Goal: Task Accomplishment & Management: Manage account settings

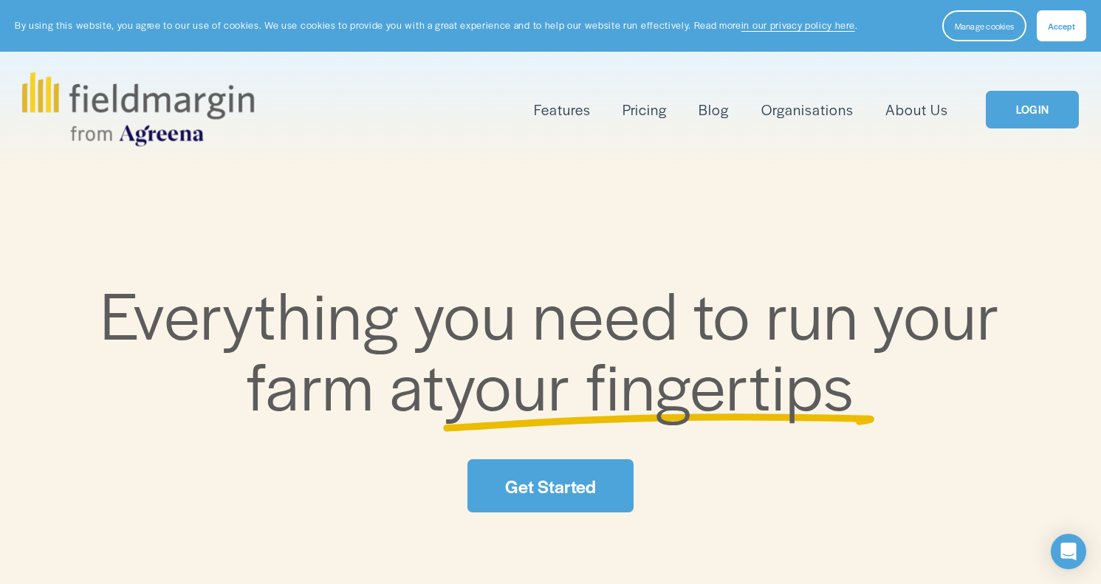
click at [0, 0] on span "Mapping" at bounding box center [0, 0] width 0 height 0
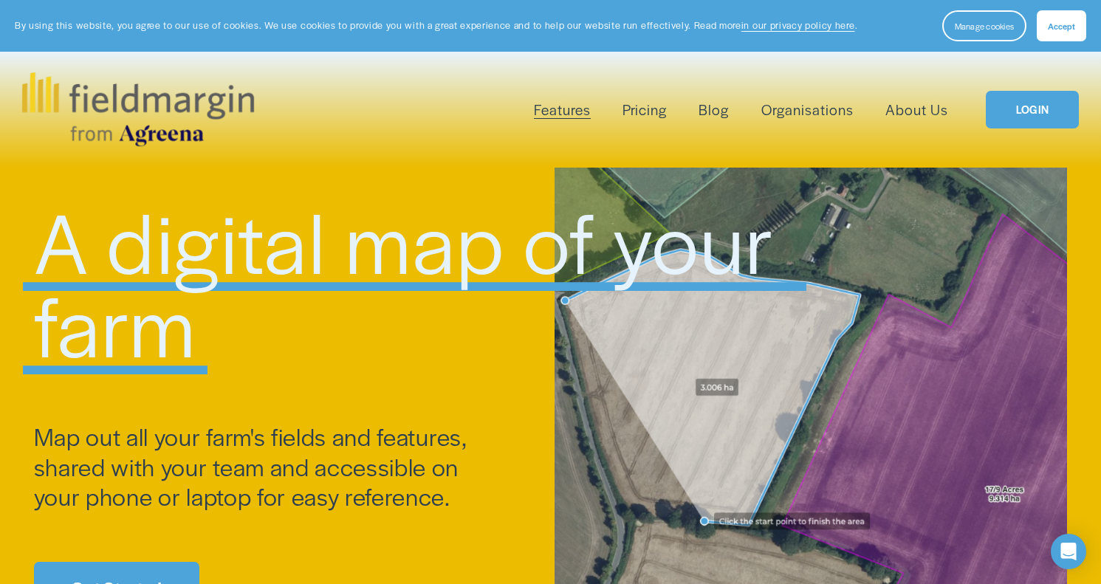
click at [640, 106] on link "Pricing" at bounding box center [644, 109] width 44 height 24
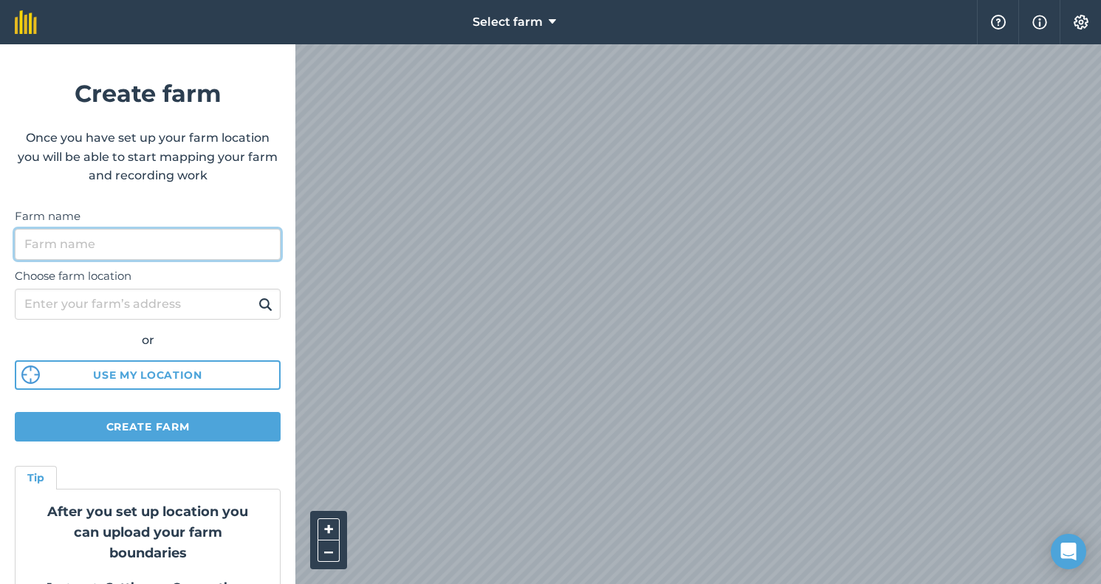
click at [182, 252] on input "Farm name" at bounding box center [148, 244] width 266 height 31
type input "Shepherd's Hollow"
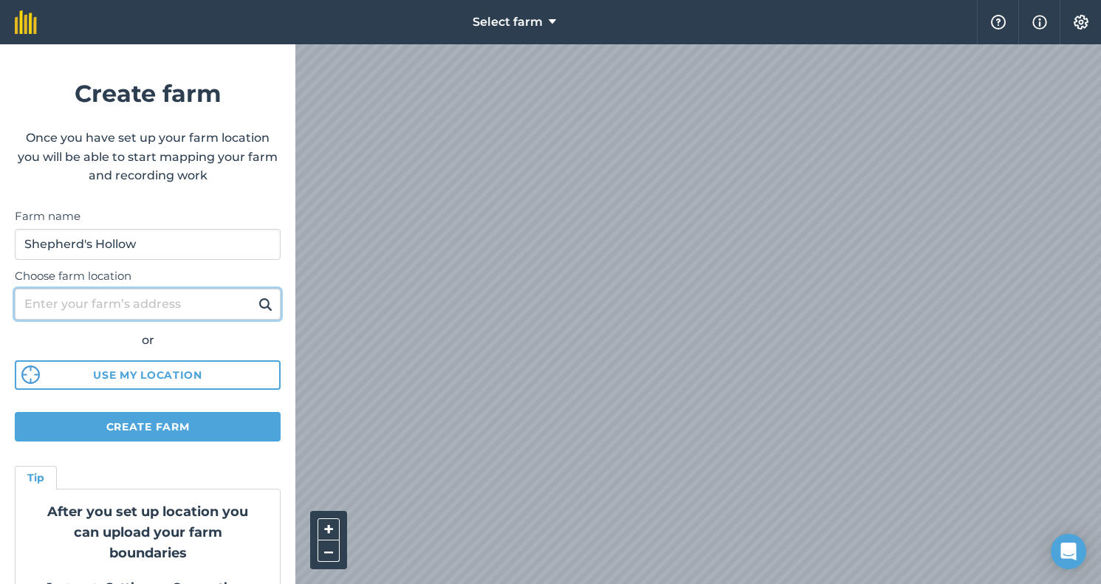
click at [154, 298] on input "Choose farm location" at bounding box center [148, 304] width 266 height 31
type input "1812 Warren Hollow Road Nolensville TN 37135"
click at [266, 301] on img at bounding box center [265, 304] width 14 height 18
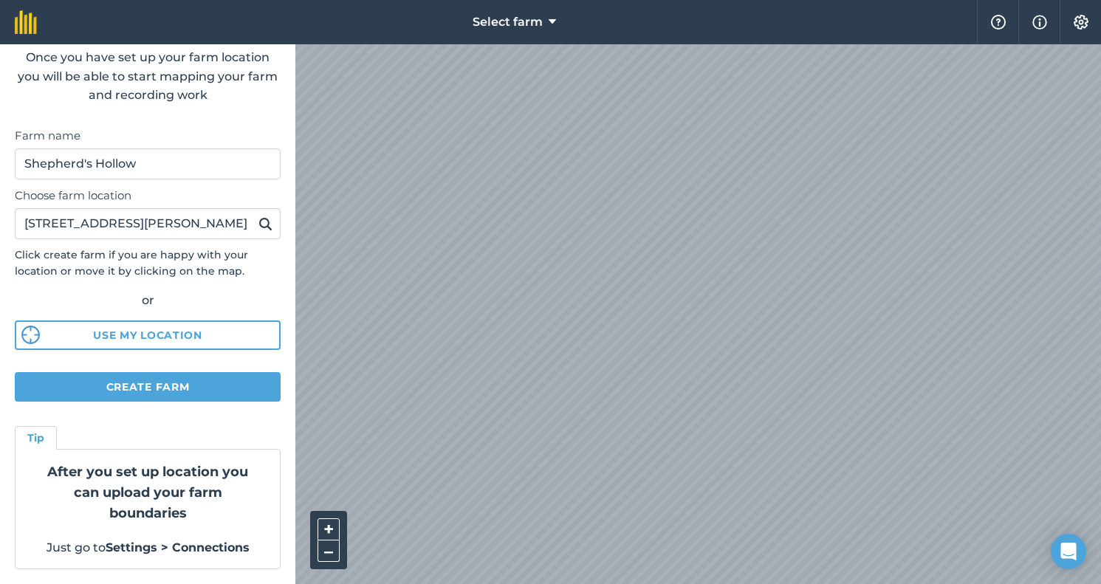
scroll to position [78, 0]
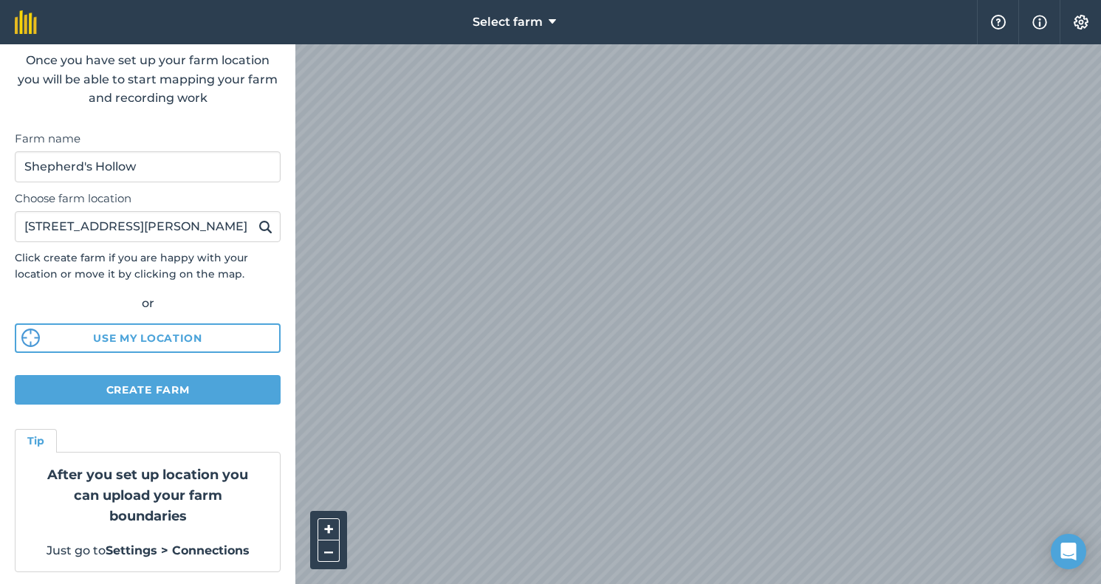
click at [154, 388] on button "Create farm" at bounding box center [148, 390] width 266 height 30
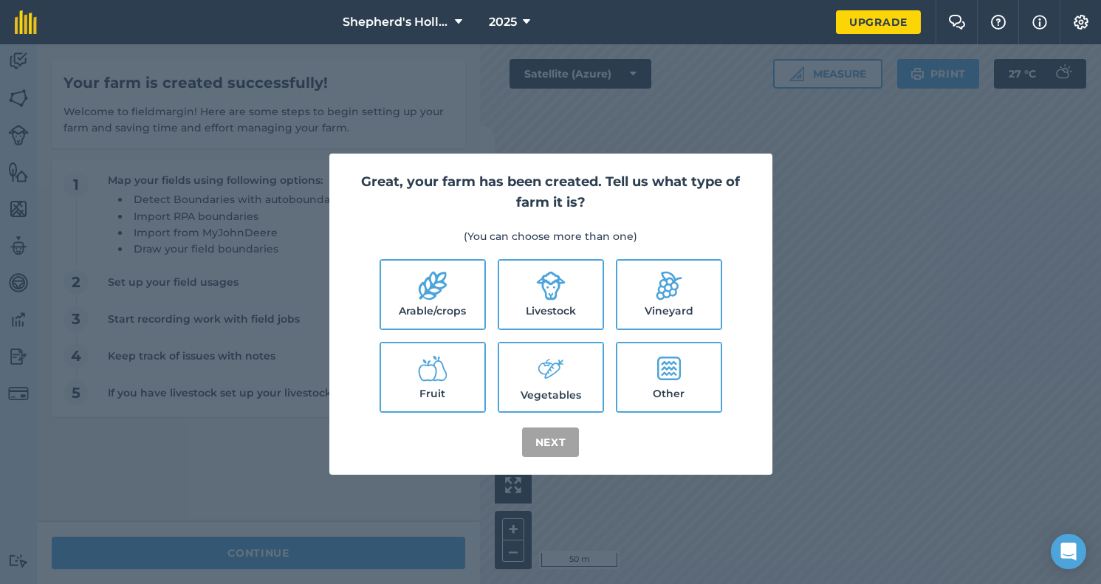
click at [639, 286] on label "Vineyard" at bounding box center [668, 295] width 103 height 68
checkbox input "true"
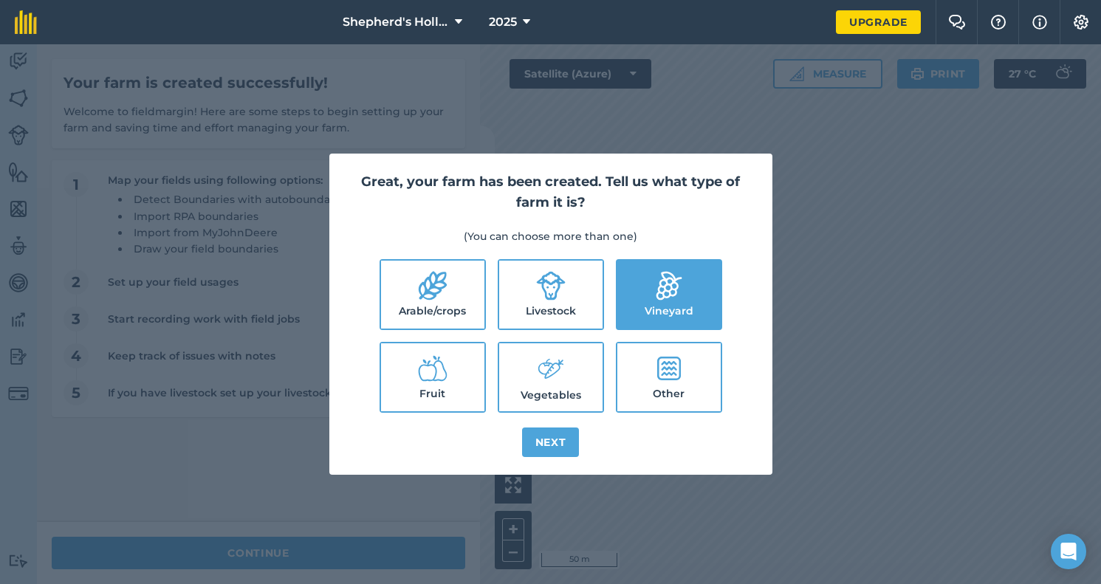
click at [560, 292] on icon at bounding box center [551, 286] width 30 height 30
checkbox input "true"
click at [446, 382] on icon at bounding box center [433, 369] width 30 height 30
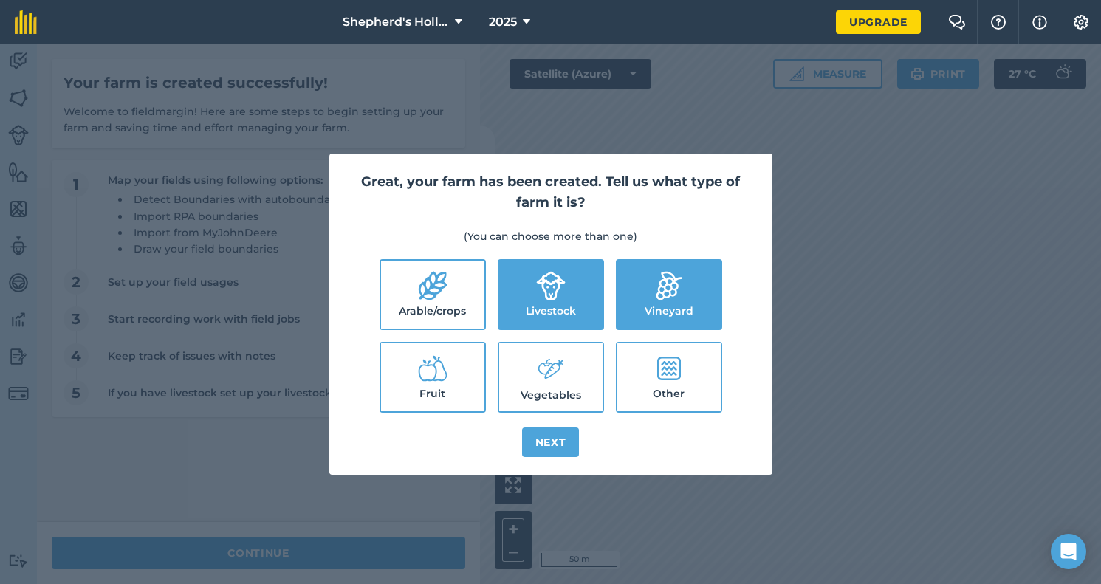
checkbox input "true"
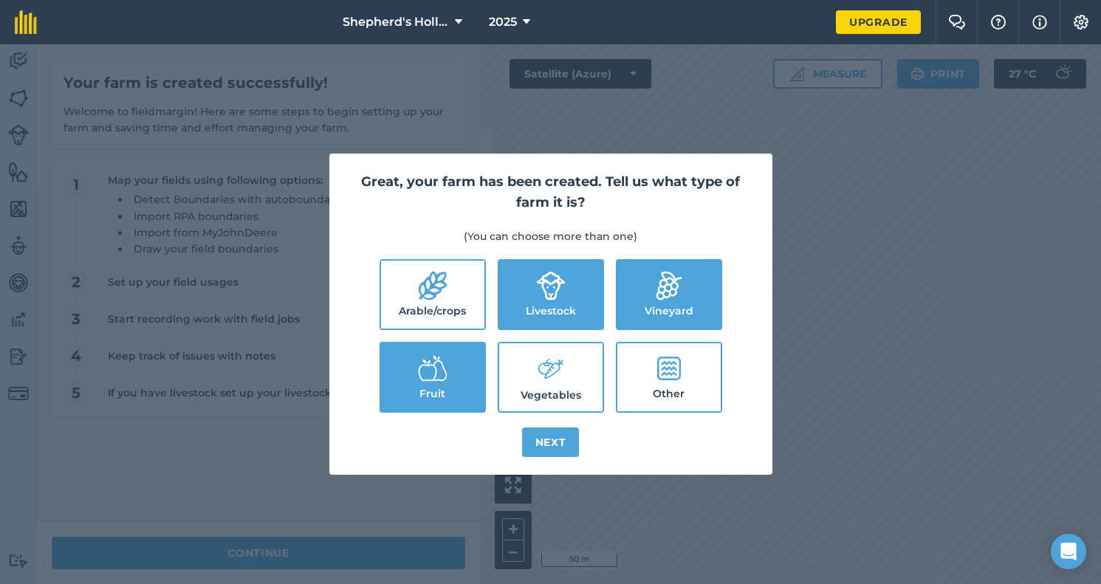
click at [557, 368] on icon at bounding box center [551, 369] width 30 height 32
checkbox input "true"
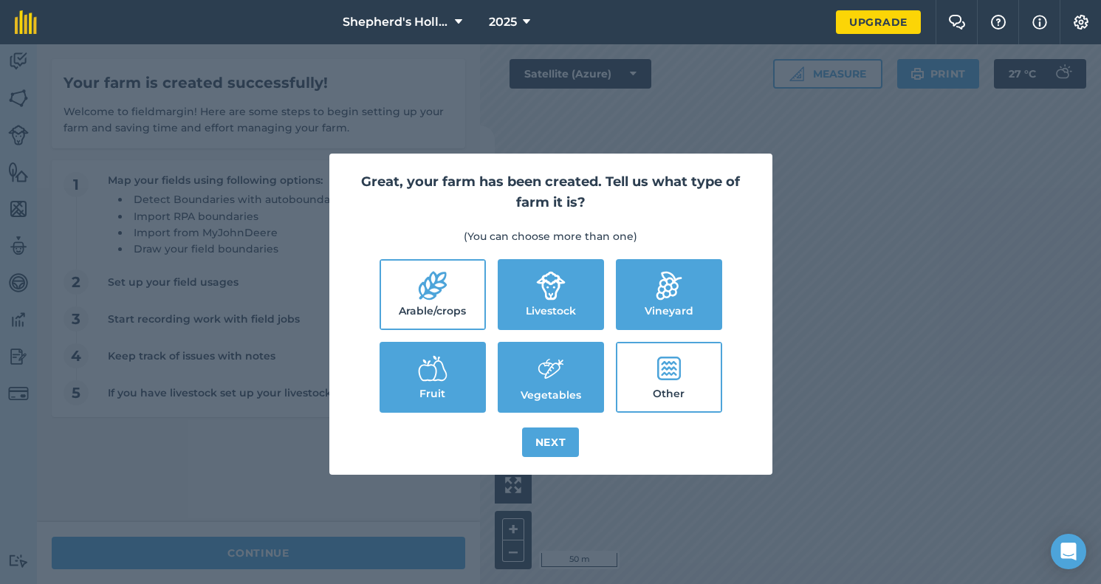
click at [541, 440] on button "Next" at bounding box center [551, 442] width 58 height 30
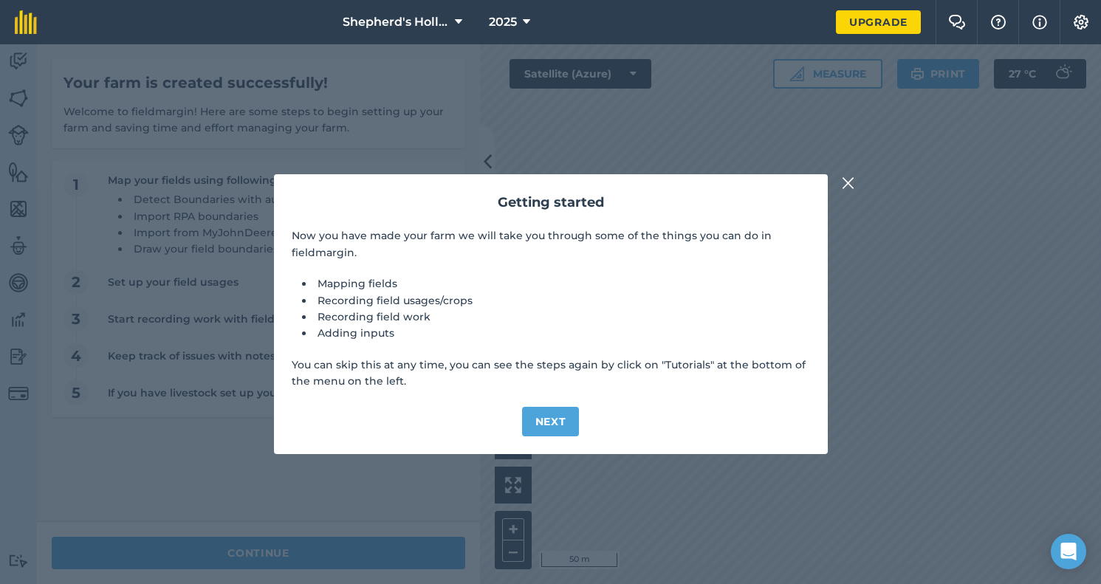
click at [546, 420] on button "Next" at bounding box center [551, 422] width 58 height 30
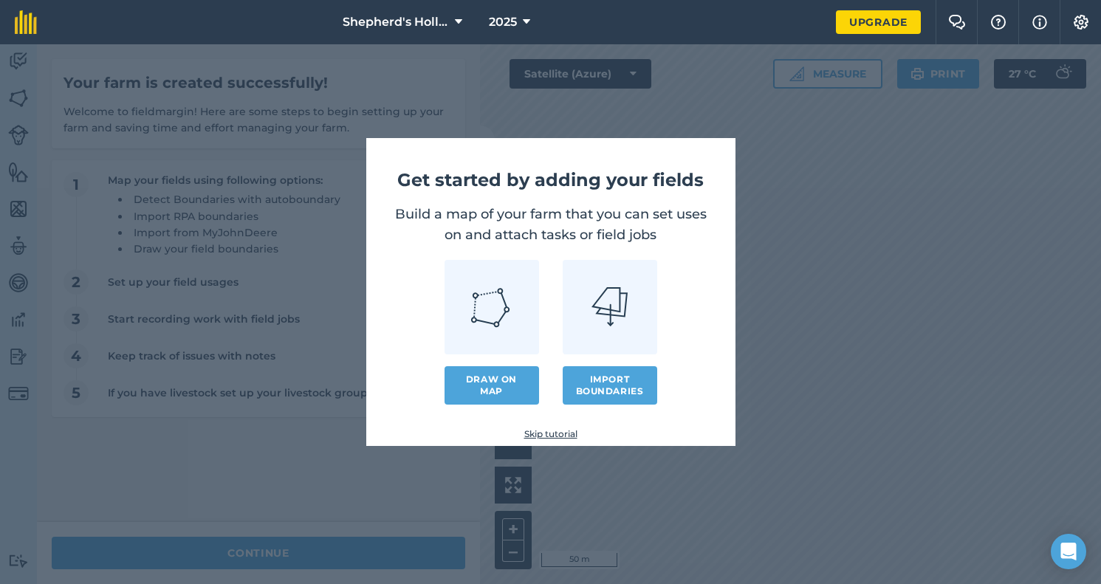
click at [599, 374] on button "Import boundaries" at bounding box center [610, 385] width 94 height 38
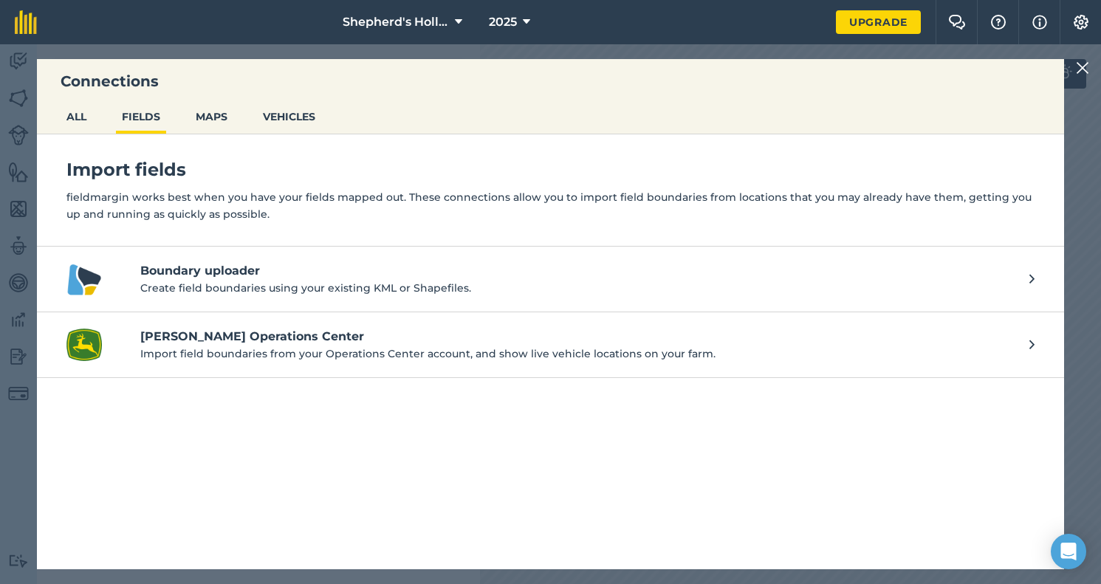
click at [210, 114] on button "MAPS" at bounding box center [212, 117] width 44 height 28
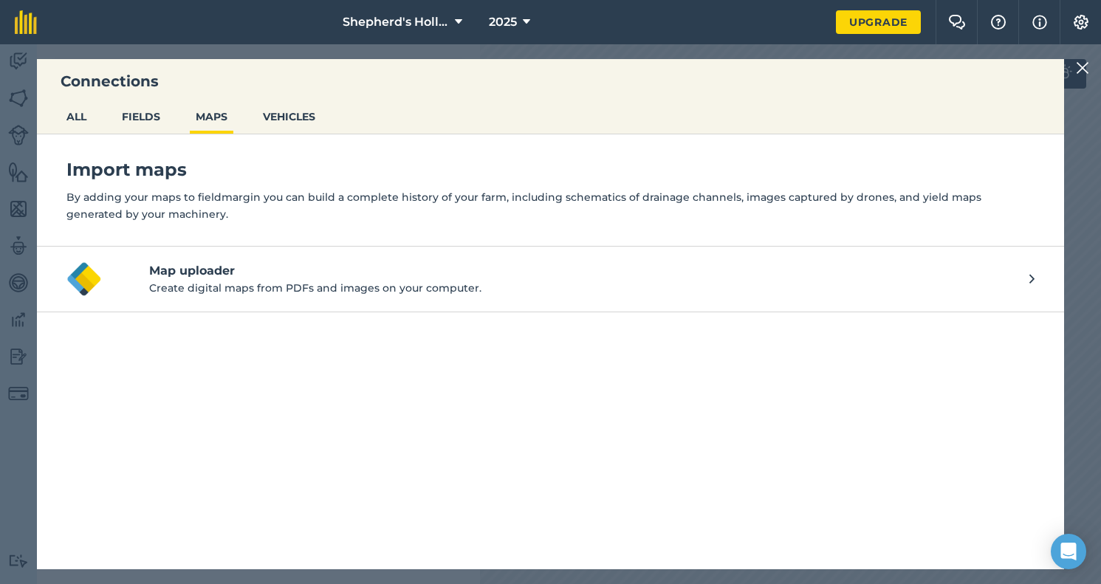
click at [72, 121] on button "ALL" at bounding box center [77, 117] width 32 height 28
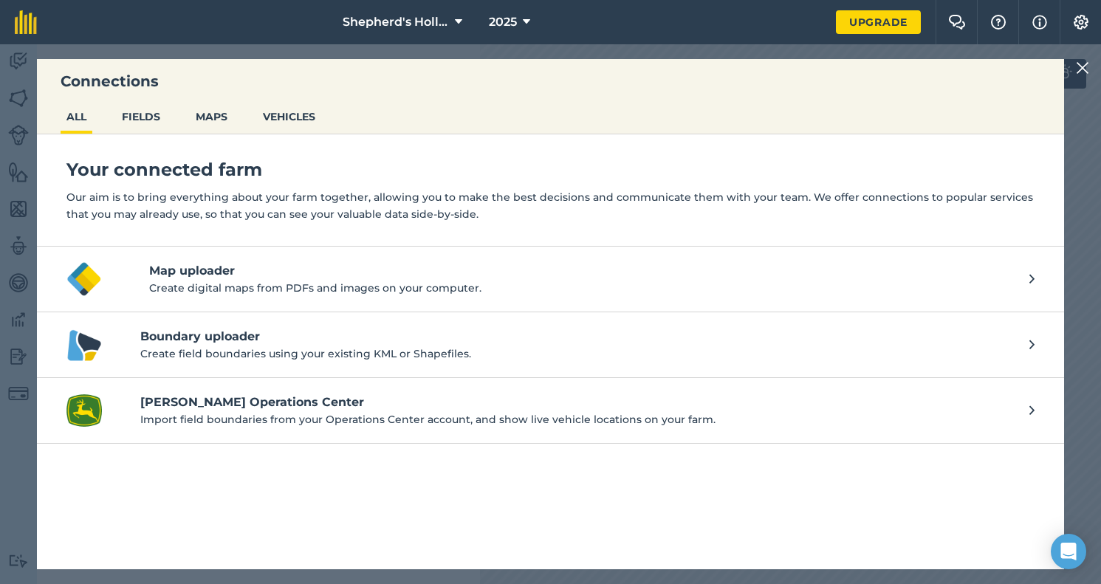
click at [1080, 77] on img at bounding box center [1082, 68] width 13 height 18
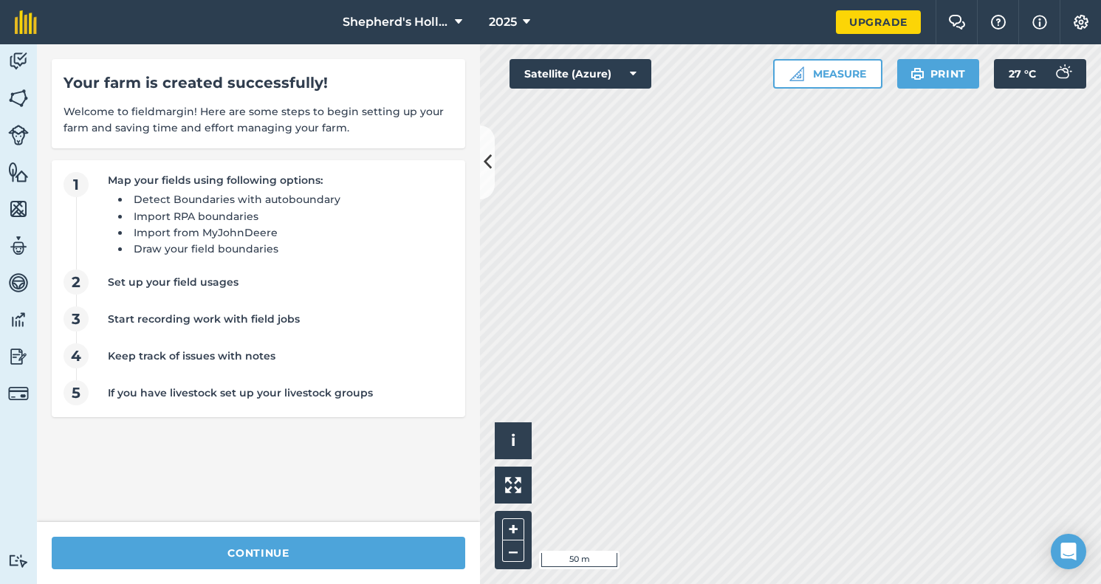
click at [74, 179] on span "1" at bounding box center [75, 184] width 25 height 25
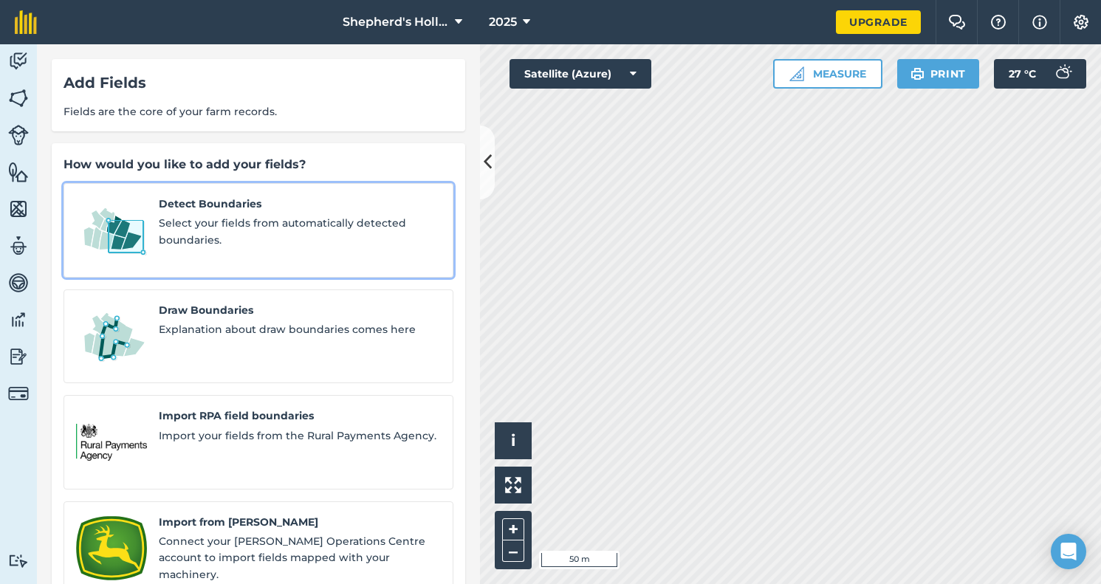
click at [213, 238] on span "Select your fields from automatically detected boundaries." at bounding box center [300, 231] width 282 height 33
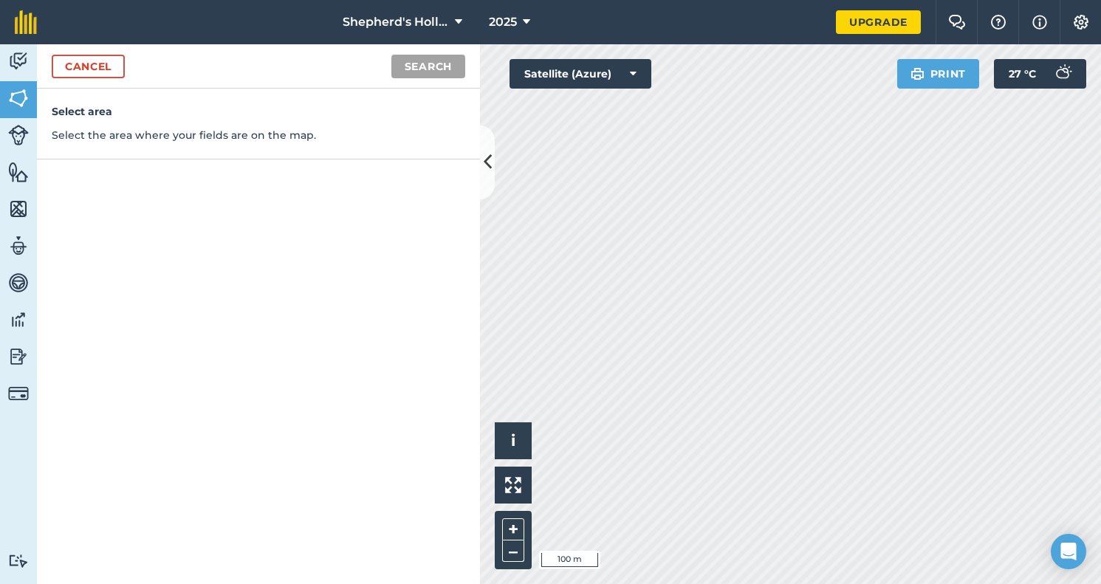
click at [74, 69] on link "Cancel" at bounding box center [88, 67] width 73 height 24
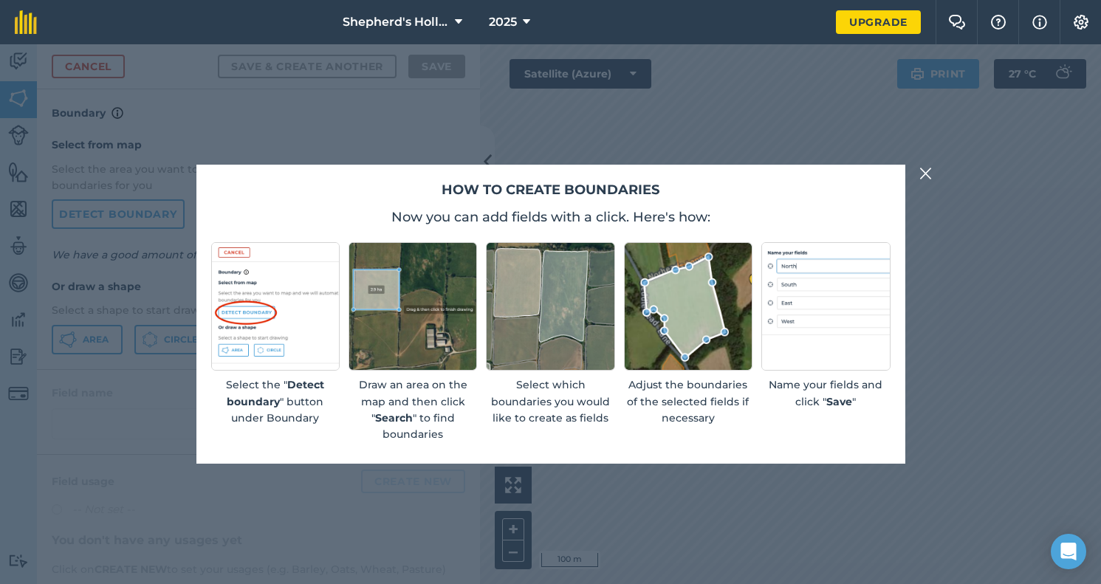
click at [921, 180] on img at bounding box center [925, 174] width 13 height 18
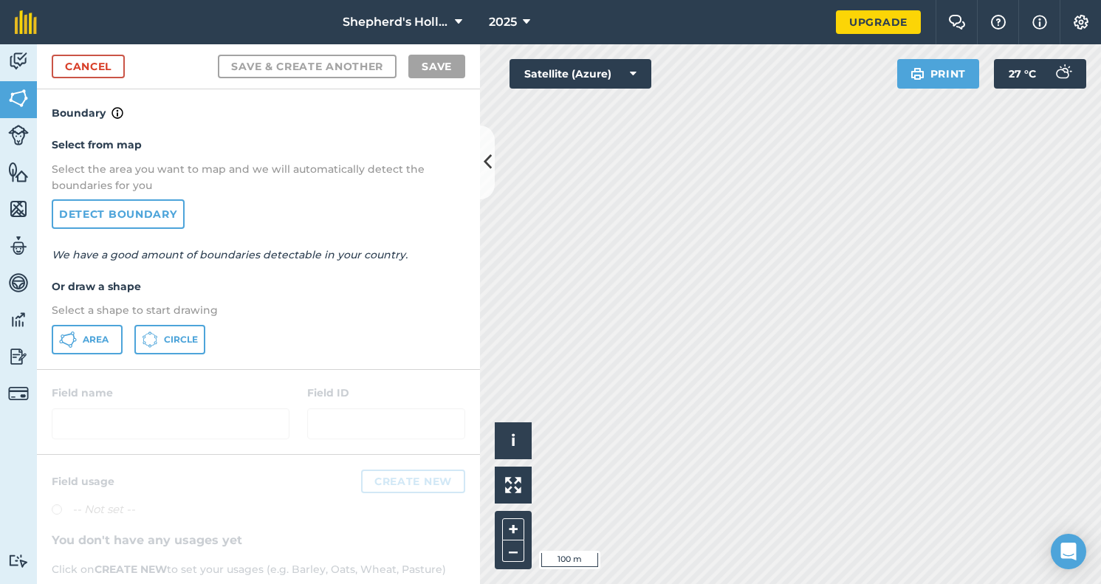
click at [15, 97] on img at bounding box center [18, 98] width 21 height 22
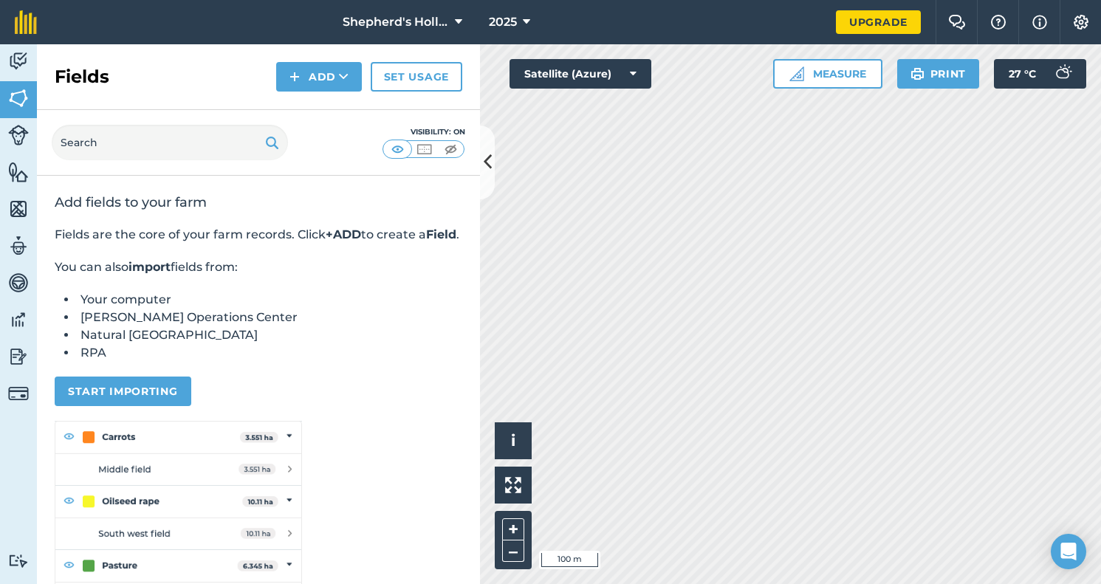
click at [23, 57] on img at bounding box center [18, 61] width 21 height 22
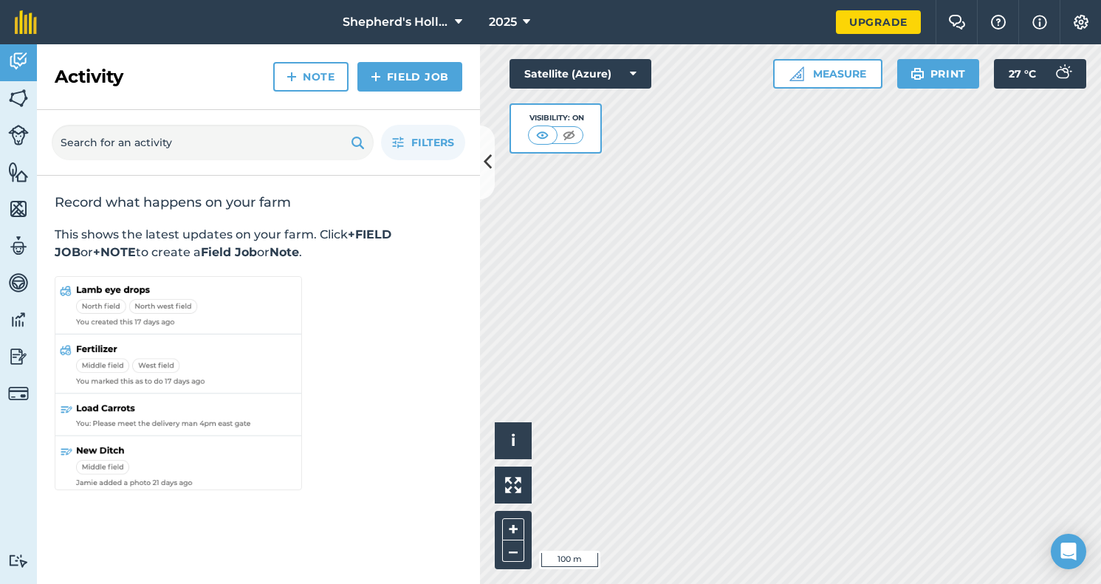
click at [16, 201] on img at bounding box center [18, 209] width 21 height 22
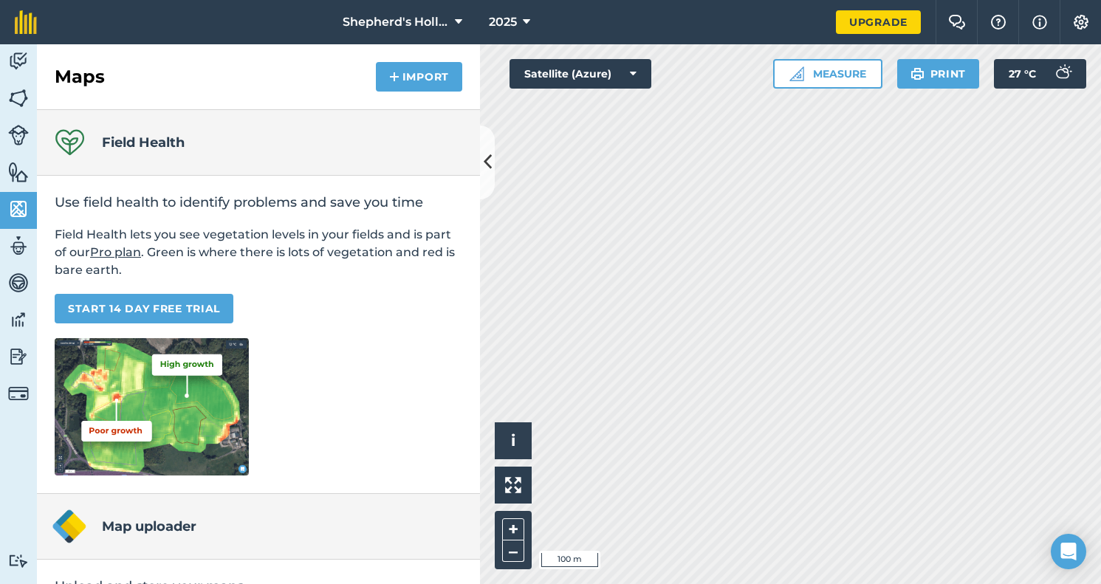
click at [10, 281] on img at bounding box center [18, 283] width 21 height 22
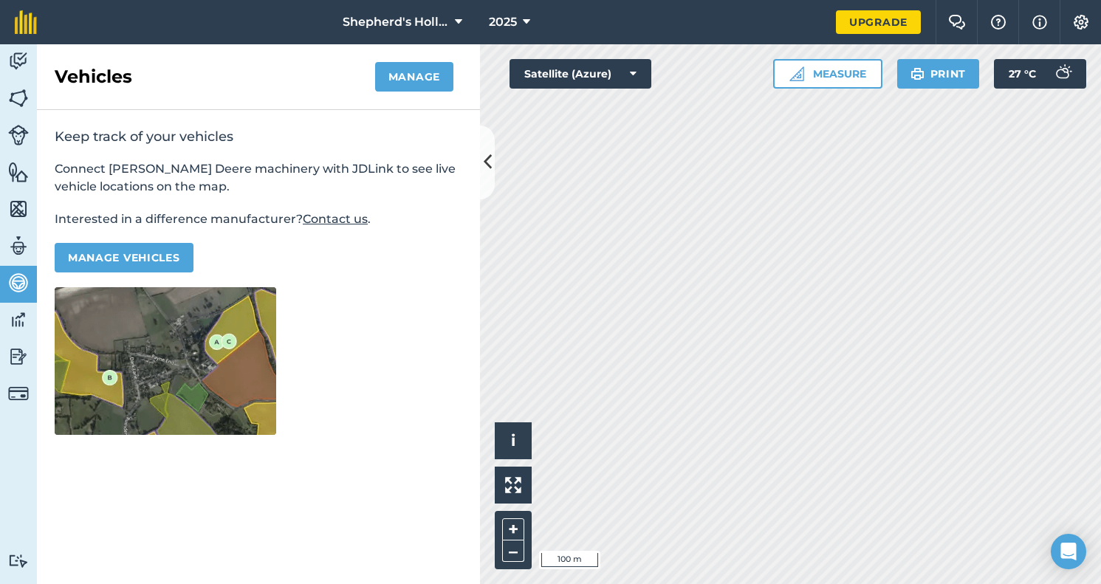
click at [16, 320] on img at bounding box center [18, 320] width 21 height 22
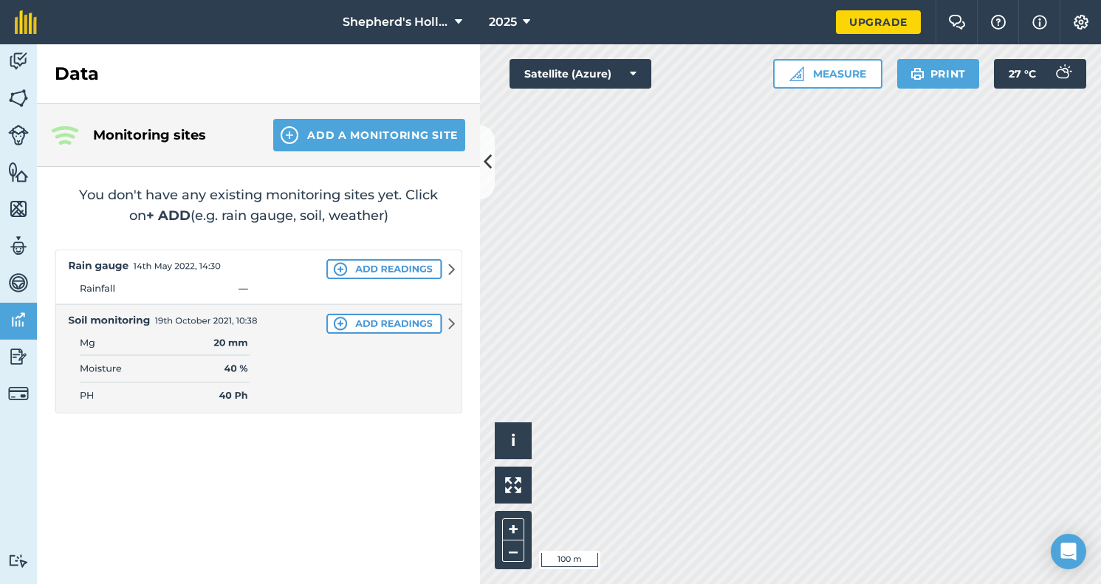
click at [14, 348] on img at bounding box center [18, 356] width 21 height 22
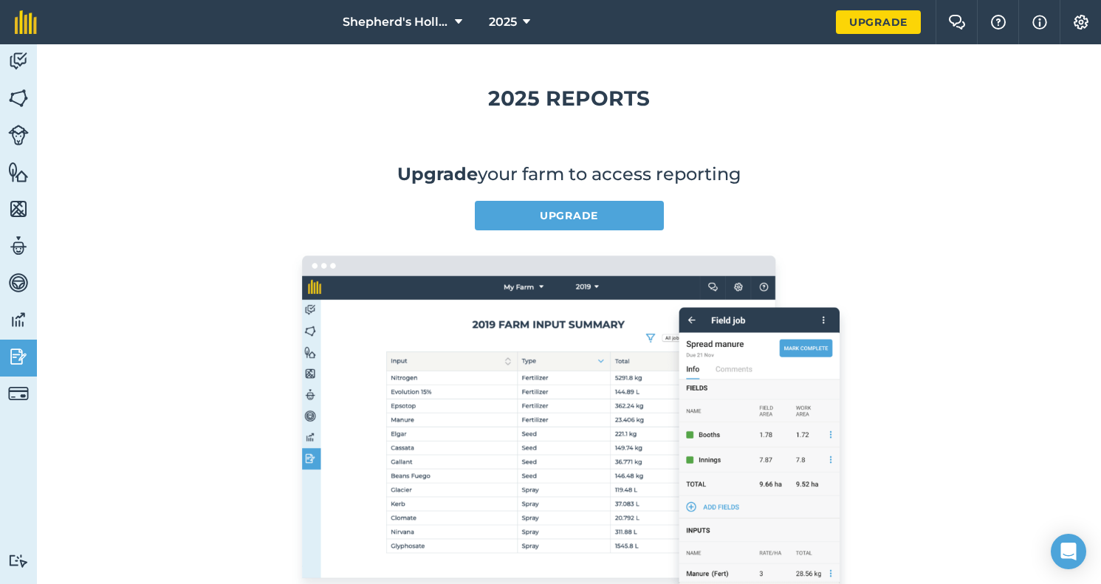
click at [1075, 32] on button "Settings" at bounding box center [1079, 22] width 41 height 44
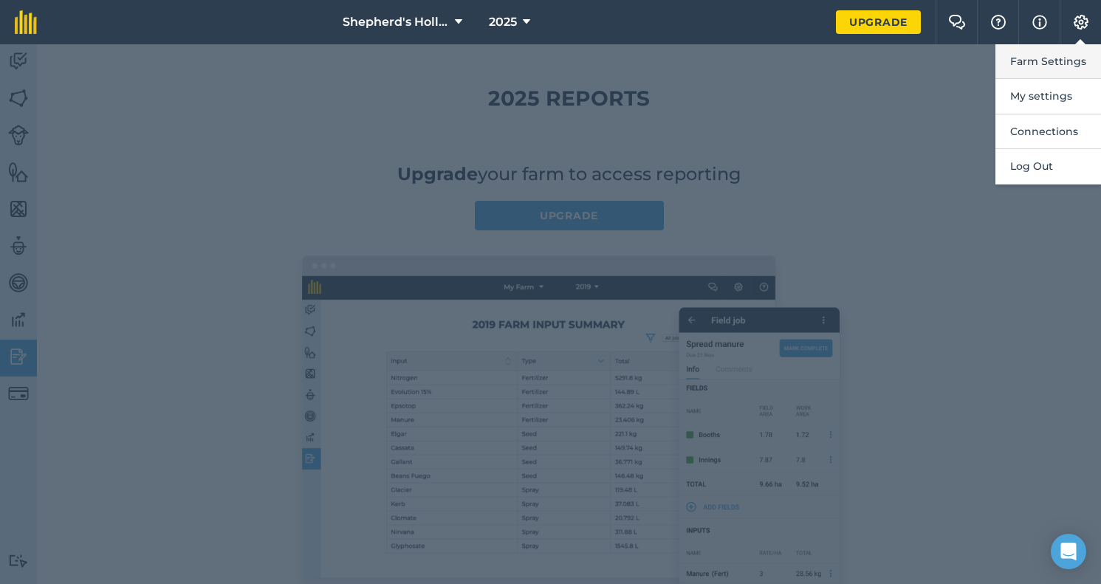
click at [1036, 63] on button "Farm Settings" at bounding box center [1048, 61] width 106 height 35
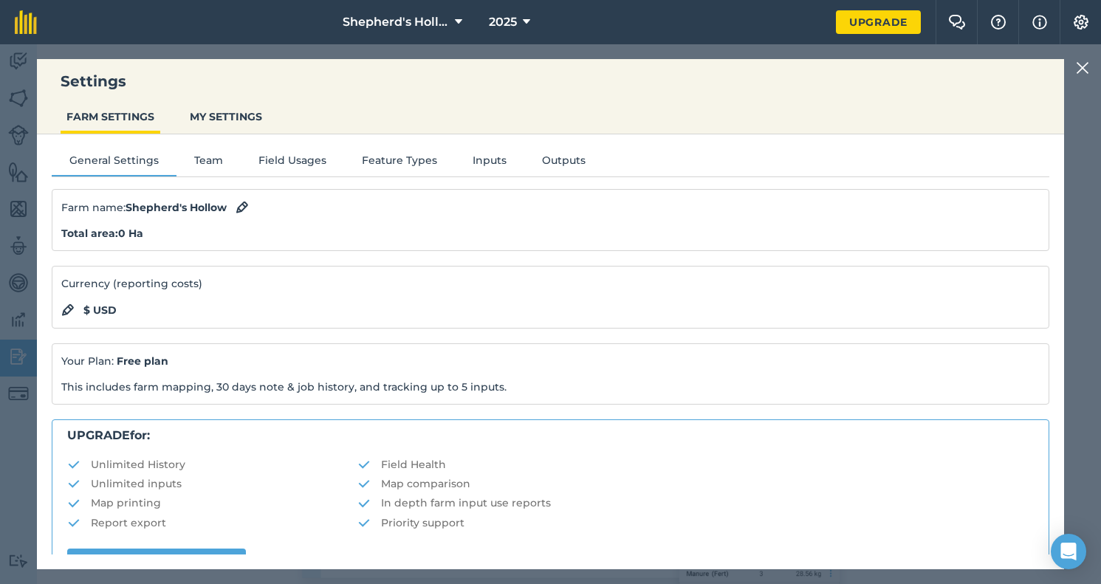
click at [478, 159] on button "Inputs" at bounding box center [489, 163] width 69 height 22
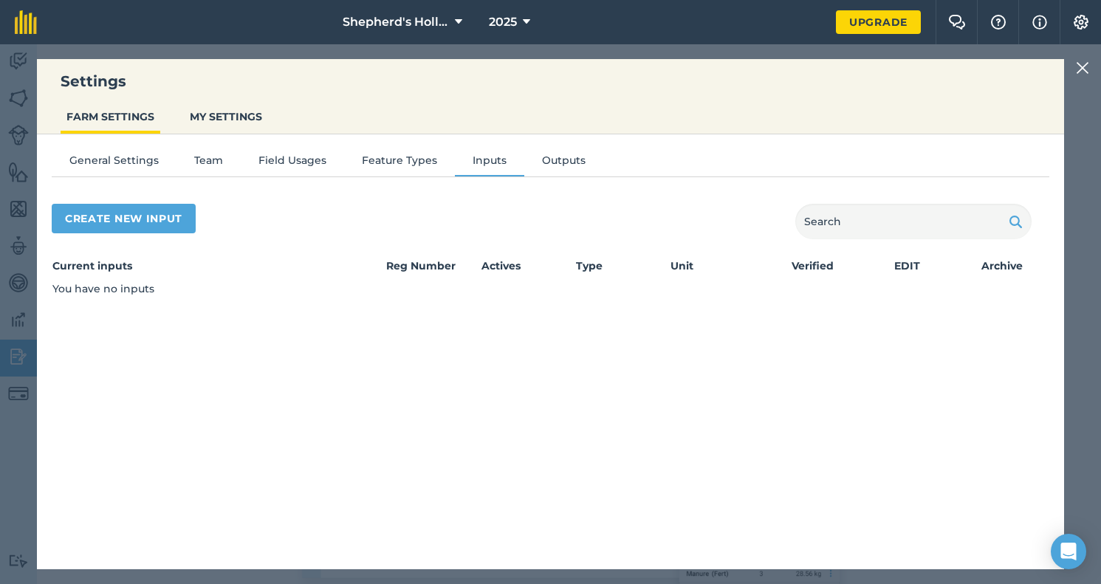
click at [540, 166] on button "Outputs" at bounding box center [563, 163] width 79 height 22
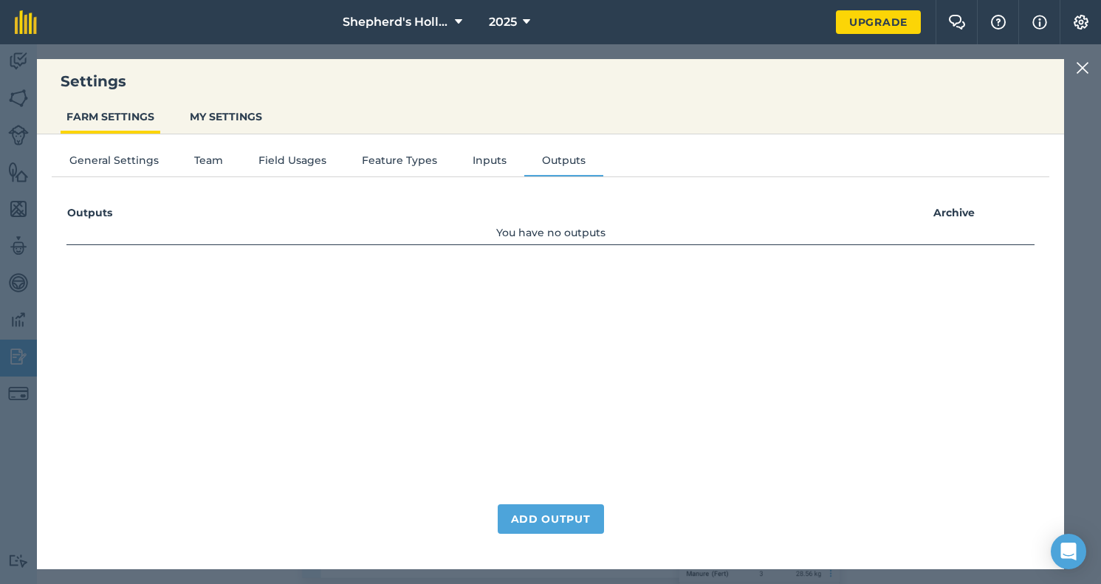
click at [332, 154] on button "Field Usages" at bounding box center [292, 163] width 103 height 22
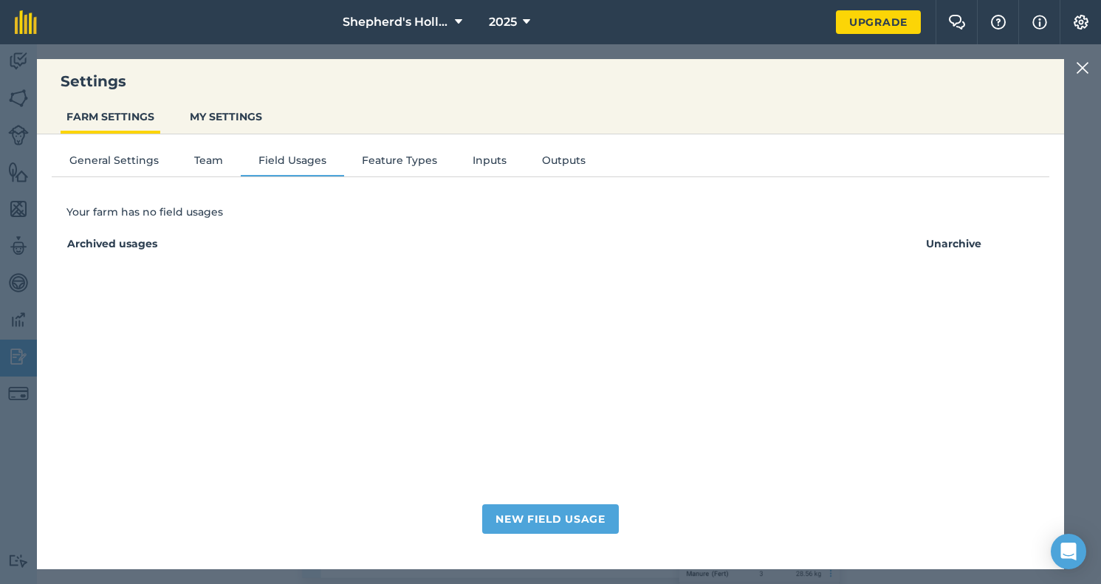
click at [207, 151] on div "General Settings Team Field Usages Feature Types Inputs Outputs Your farm has n…" at bounding box center [550, 344] width 1027 height 420
click at [199, 160] on button "Team" at bounding box center [208, 163] width 64 height 22
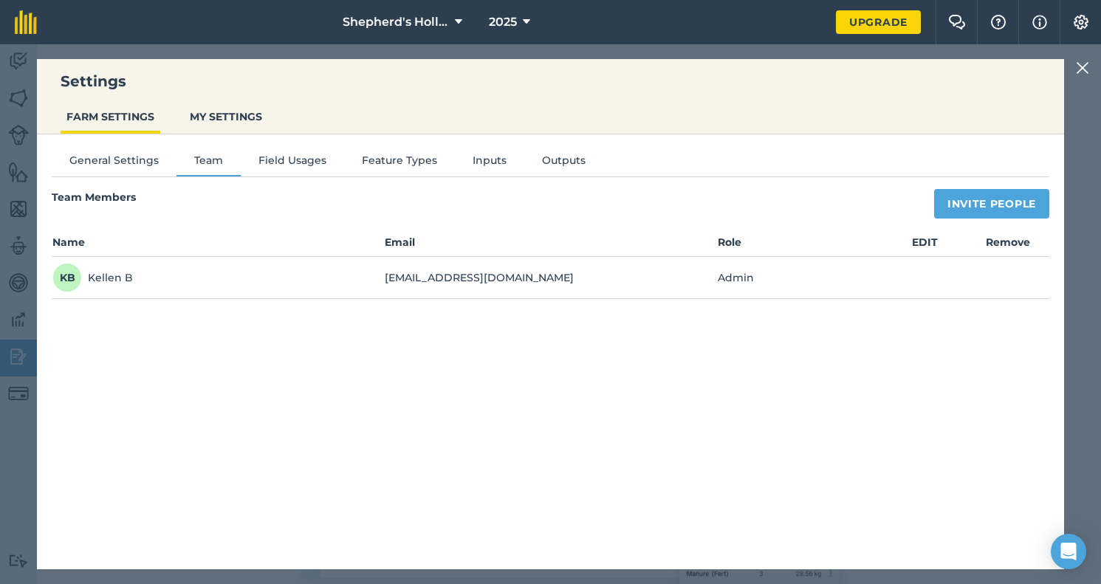
click at [208, 111] on button "MY SETTINGS" at bounding box center [226, 117] width 84 height 28
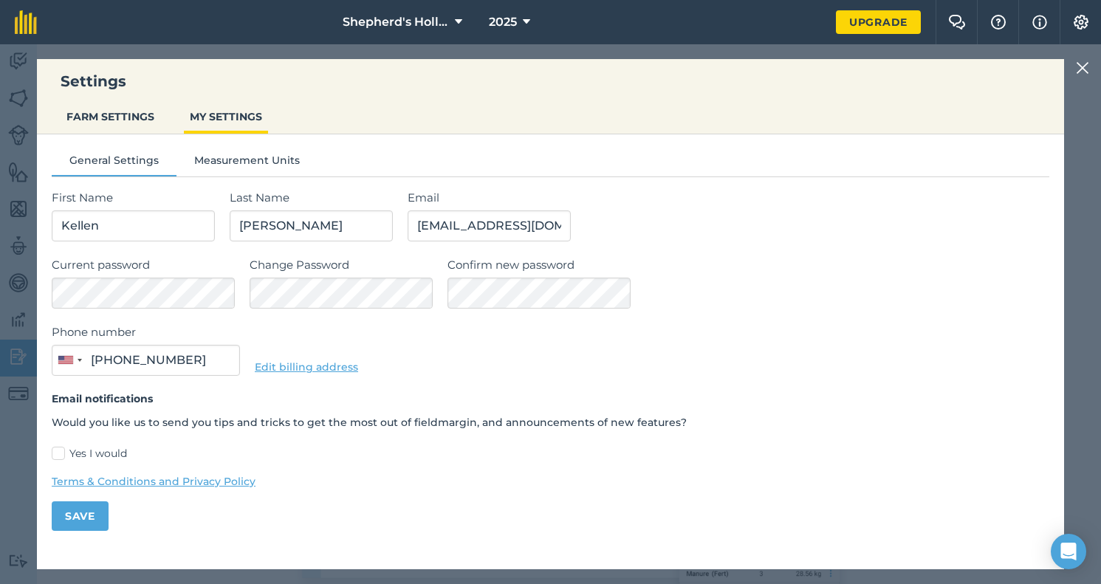
type input "(615) 405-1904"
click at [1081, 69] on img at bounding box center [1082, 68] width 13 height 18
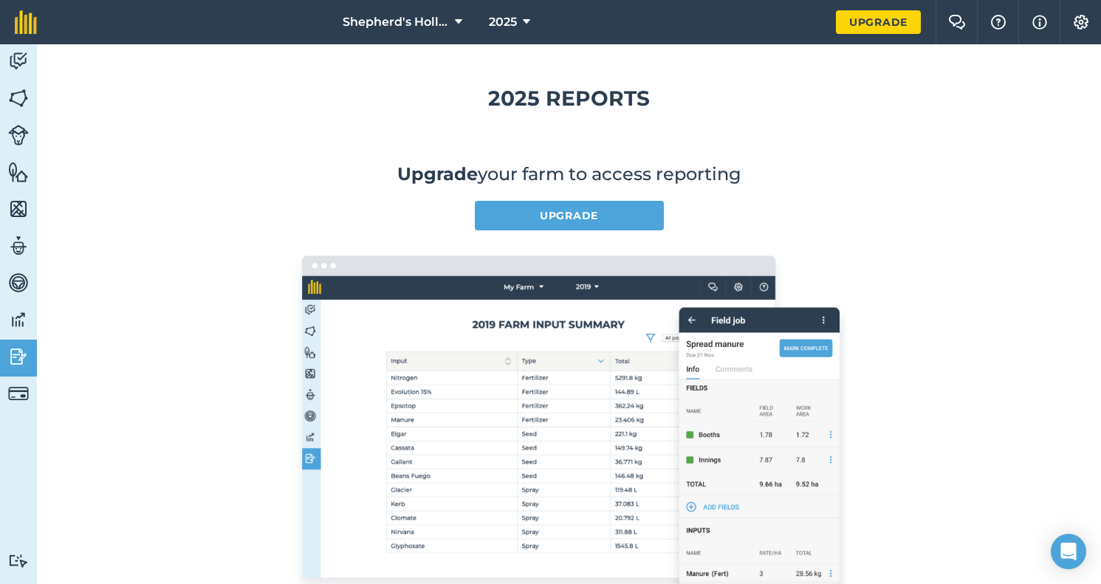
click at [1079, 21] on img at bounding box center [1081, 22] width 18 height 15
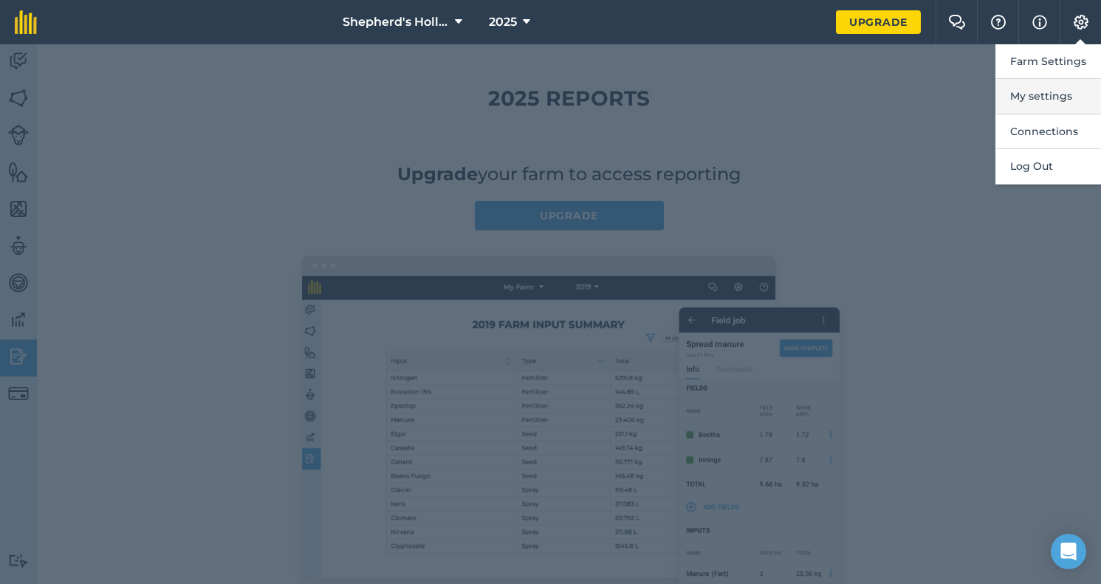
click at [1042, 91] on button "My settings" at bounding box center [1048, 96] width 106 height 35
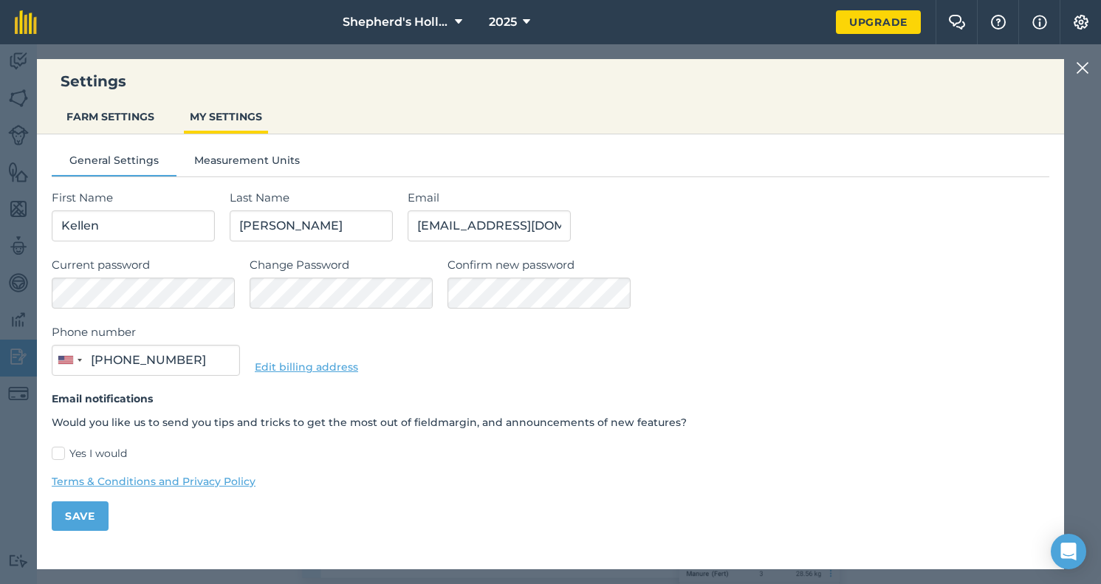
click at [116, 125] on button "FARM SETTINGS" at bounding box center [111, 117] width 100 height 28
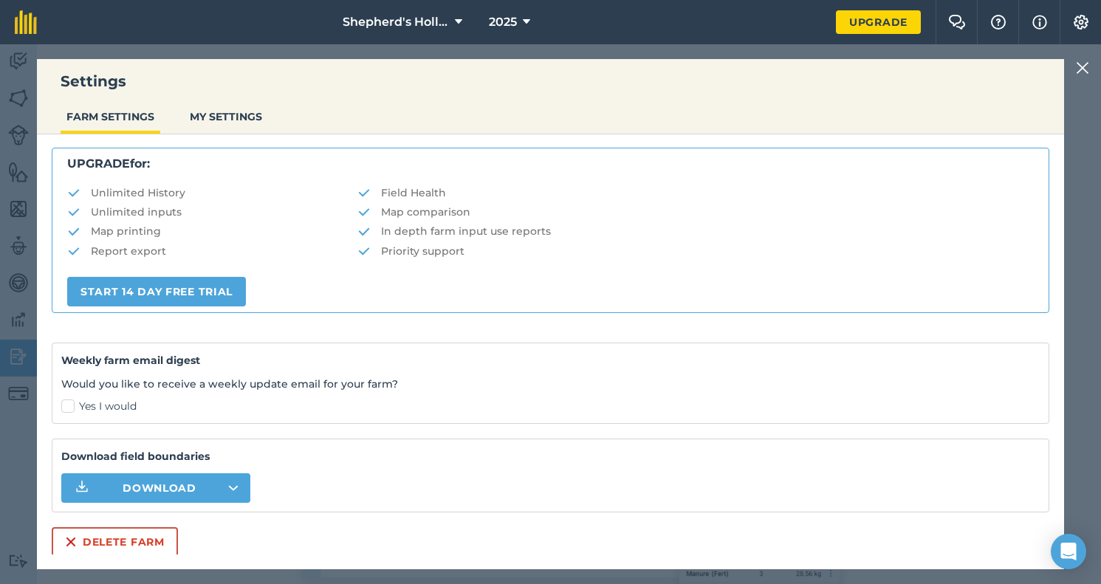
scroll to position [270, 0]
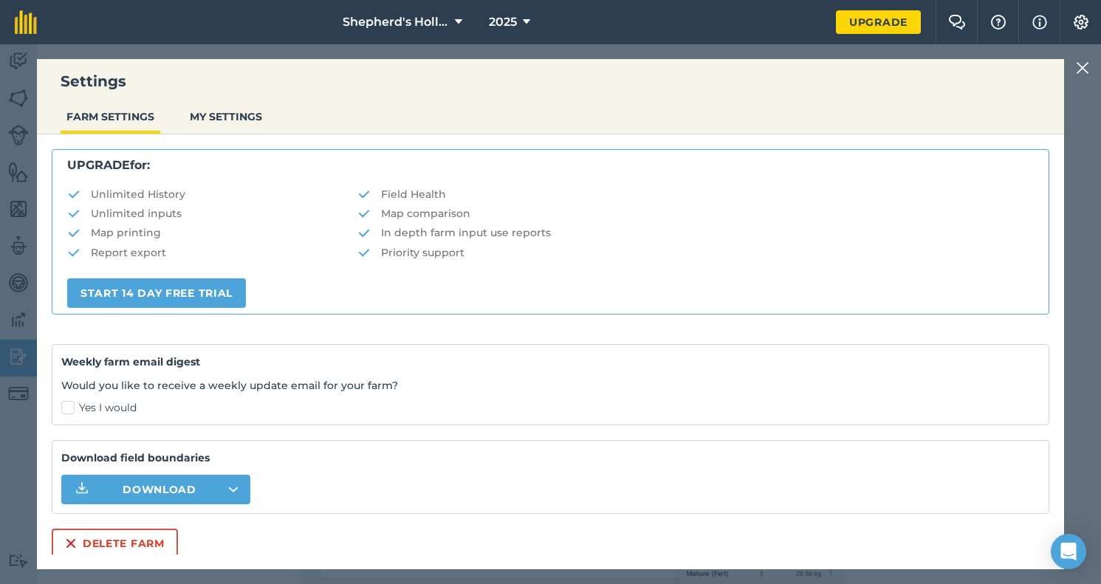
click at [1080, 65] on img at bounding box center [1082, 68] width 13 height 18
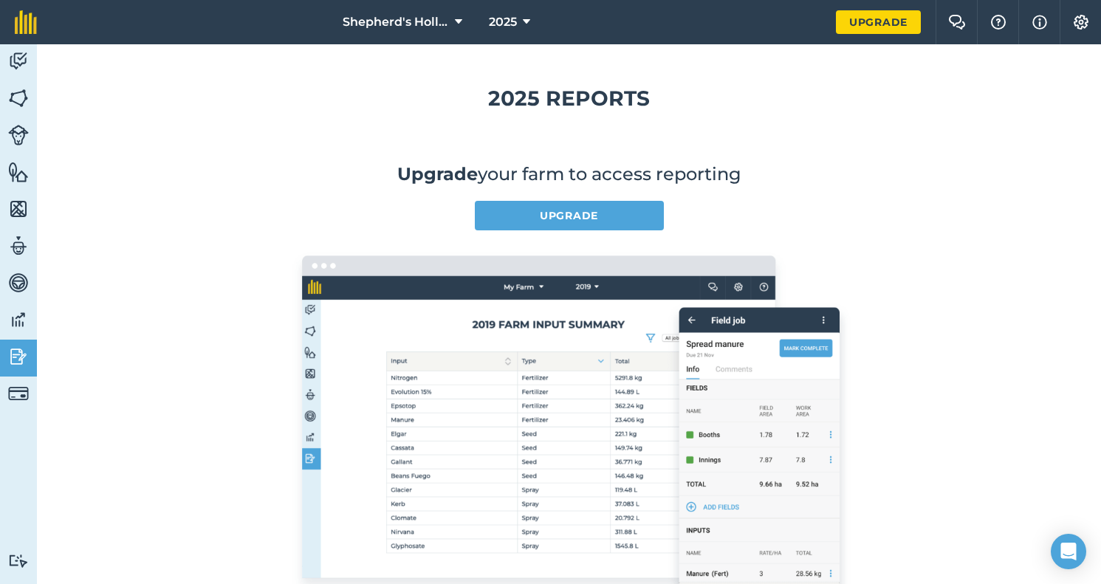
click at [1079, 30] on button "Settings" at bounding box center [1079, 22] width 41 height 44
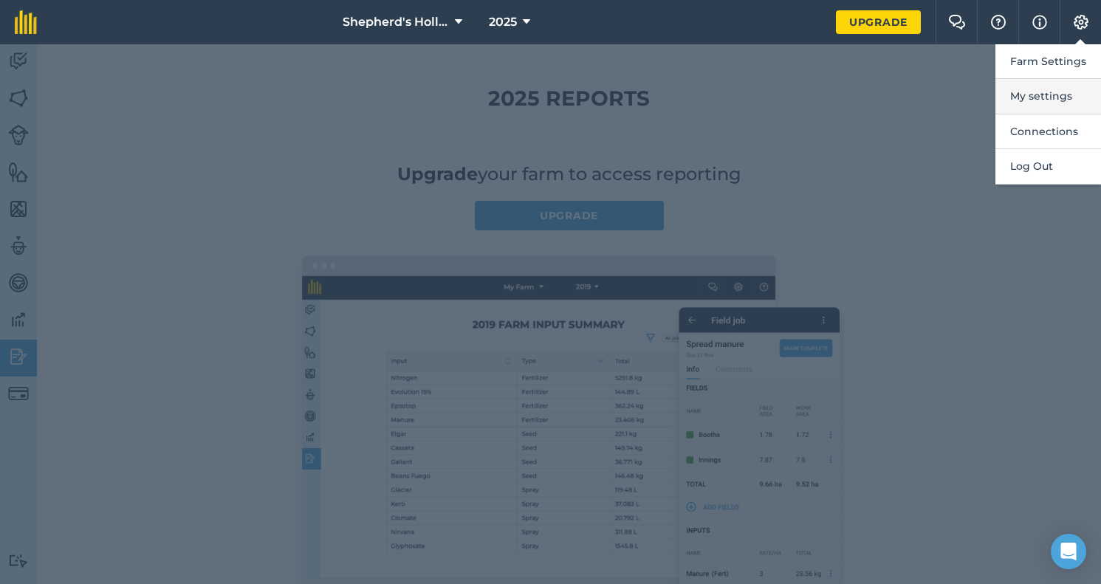
click at [1037, 94] on button "My settings" at bounding box center [1048, 96] width 106 height 35
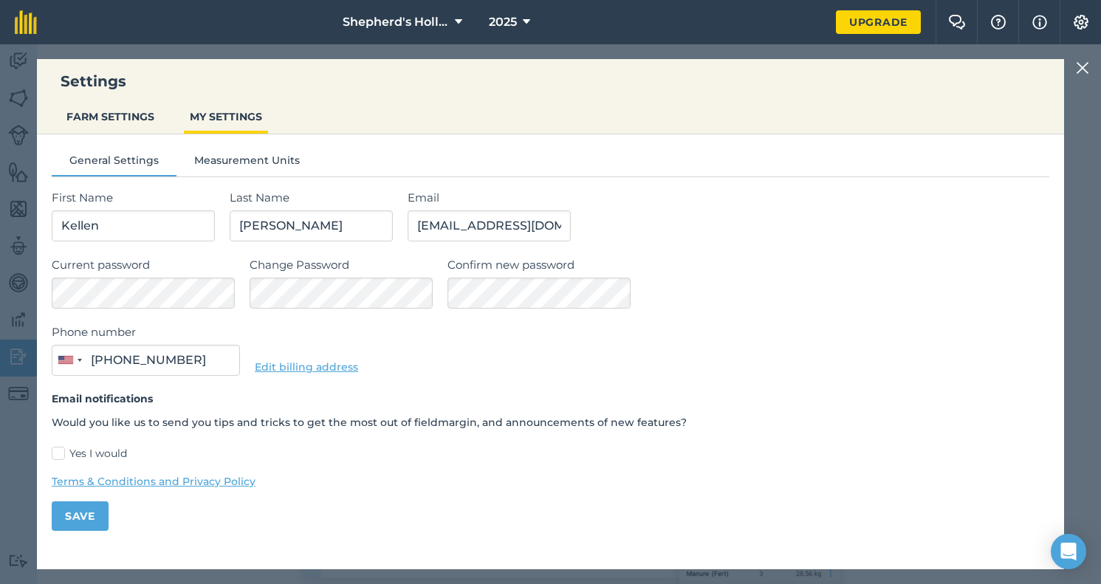
click at [1072, 21] on img at bounding box center [1081, 22] width 18 height 15
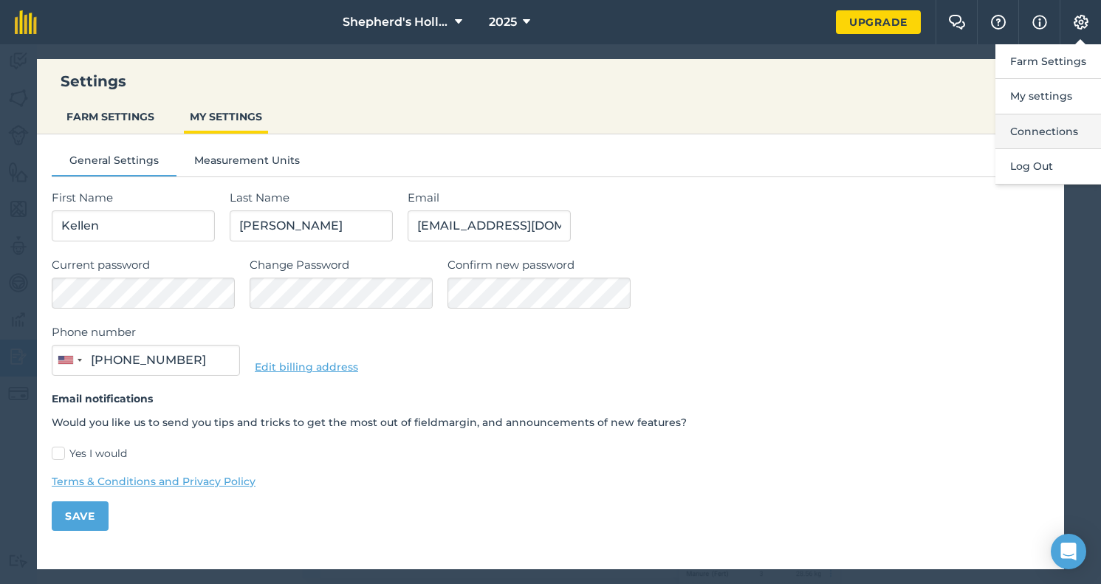
click at [1043, 125] on button "Connections" at bounding box center [1048, 131] width 106 height 35
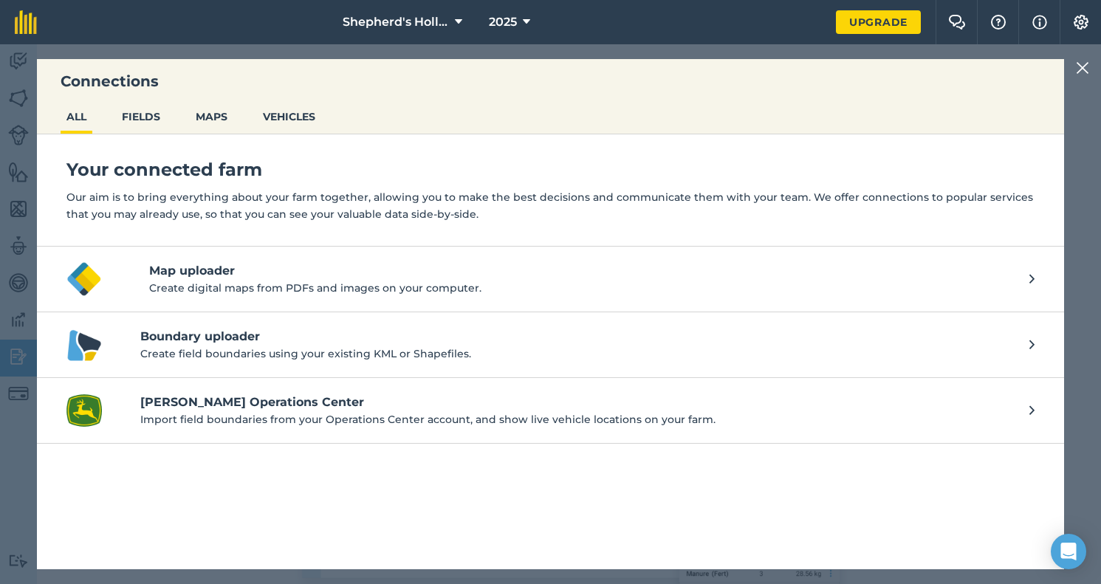
click at [178, 266] on h4 "Map uploader" at bounding box center [589, 271] width 880 height 18
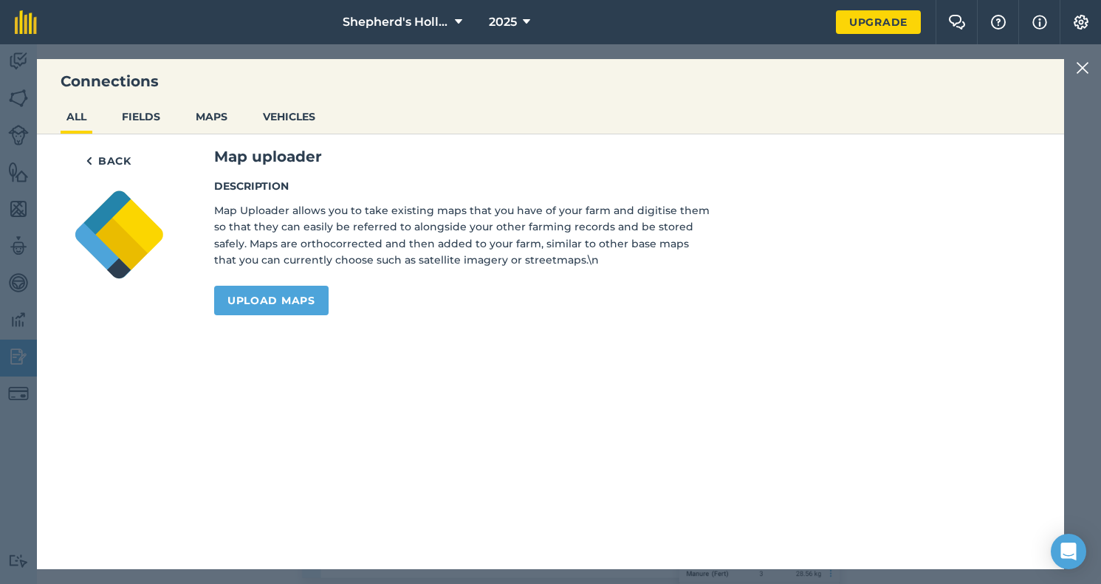
click at [266, 295] on link "Upload maps" at bounding box center [271, 301] width 114 height 30
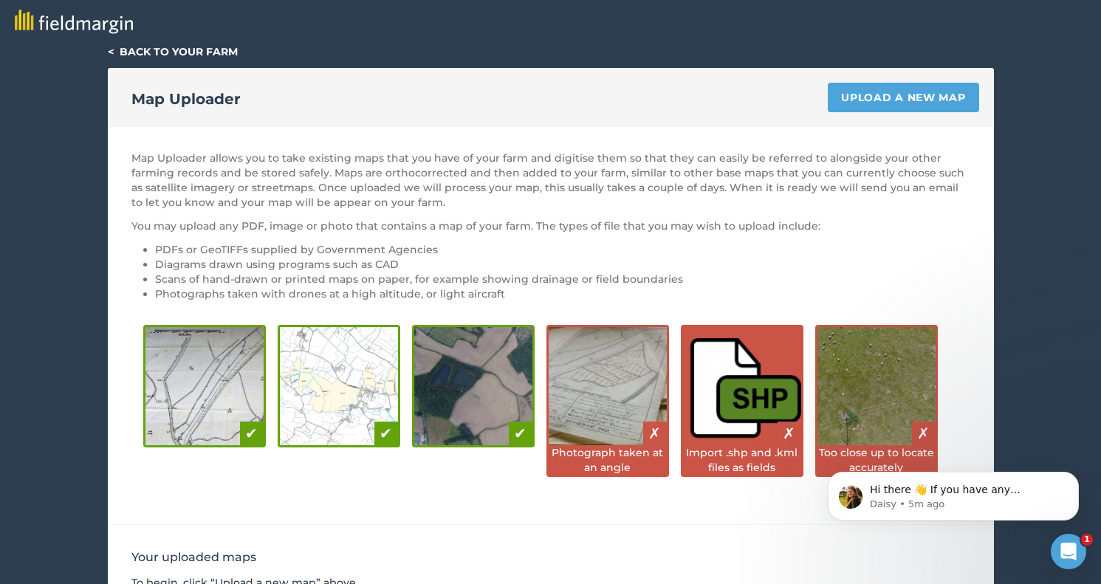
click at [737, 107] on div "Map Uploader Upload a new map" at bounding box center [551, 97] width 886 height 59
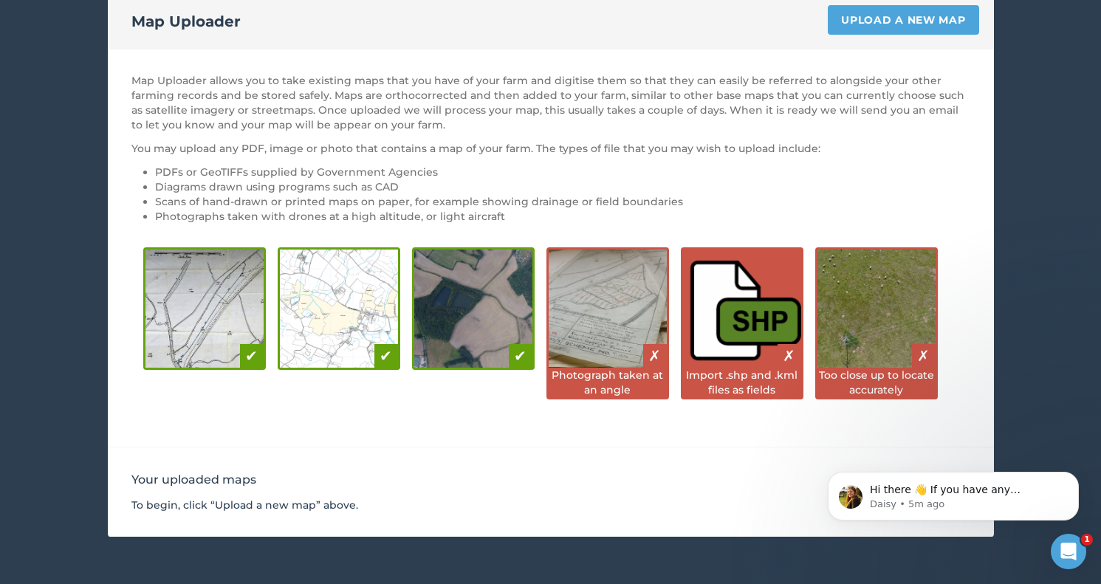
scroll to position [78, 0]
click at [859, 21] on link "Upload a new map" at bounding box center [903, 20] width 151 height 30
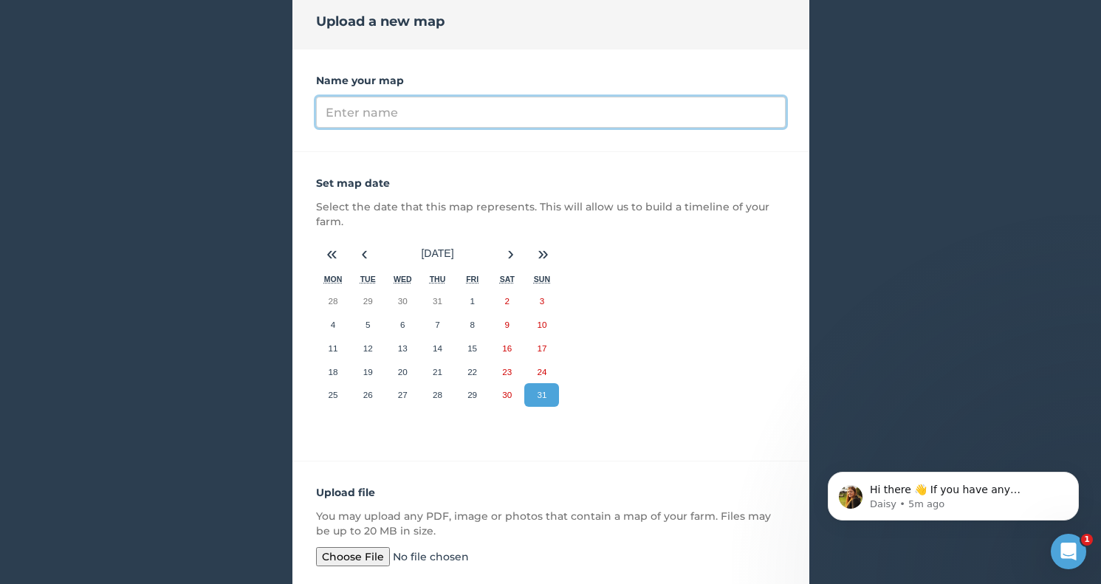
click at [383, 109] on input "Name your map" at bounding box center [551, 112] width 470 height 31
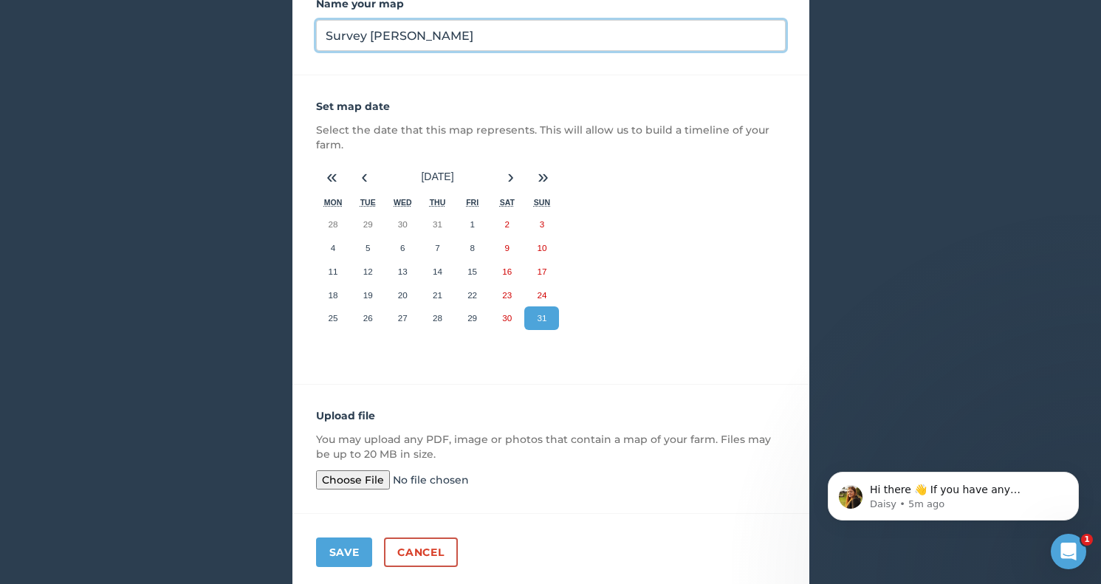
scroll to position [179, 0]
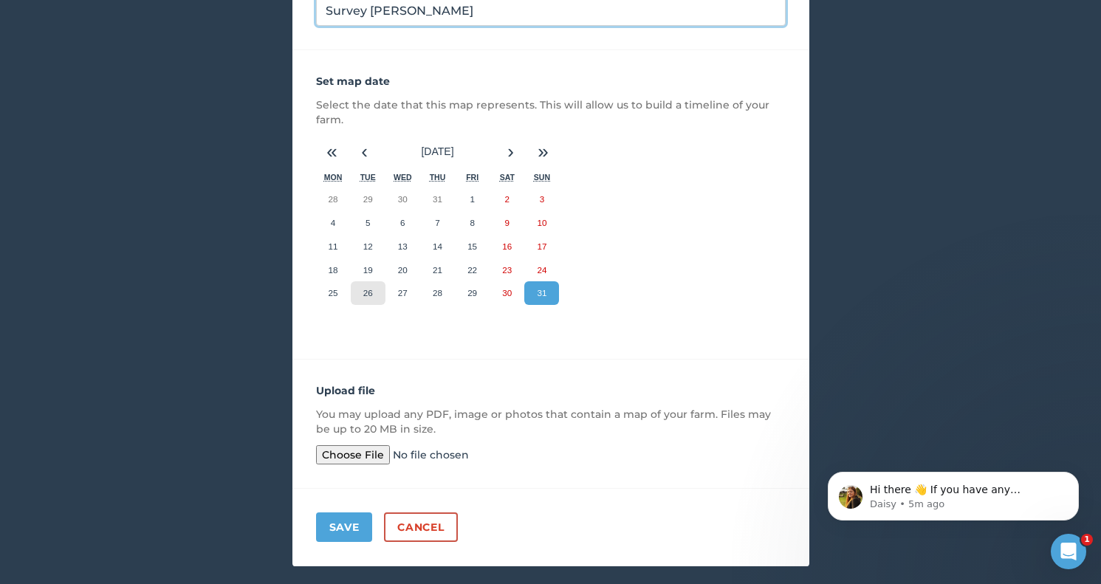
type input "Survey Platt"
click at [363, 295] on button "26" at bounding box center [368, 293] width 35 height 24
click at [351, 450] on input "file" at bounding box center [429, 454] width 226 height 19
type input "C:\fakepath\1812 Warren Hollow Rd - Plats.pdf"
click at [338, 524] on button "Save" at bounding box center [344, 527] width 57 height 30
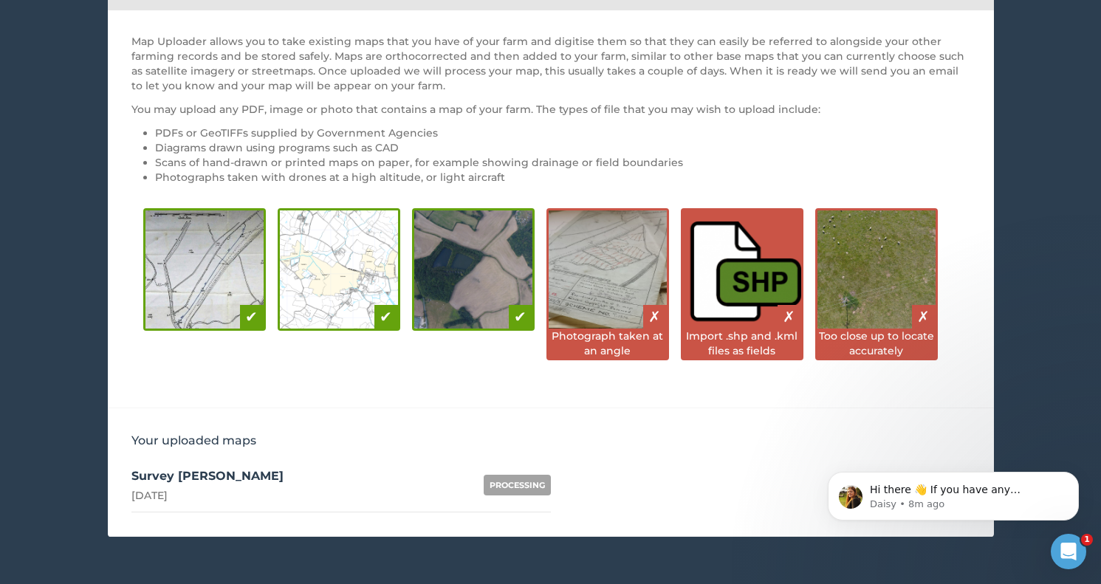
scroll to position [159, 0]
click at [153, 493] on div "26th August 2025" at bounding box center [207, 495] width 152 height 15
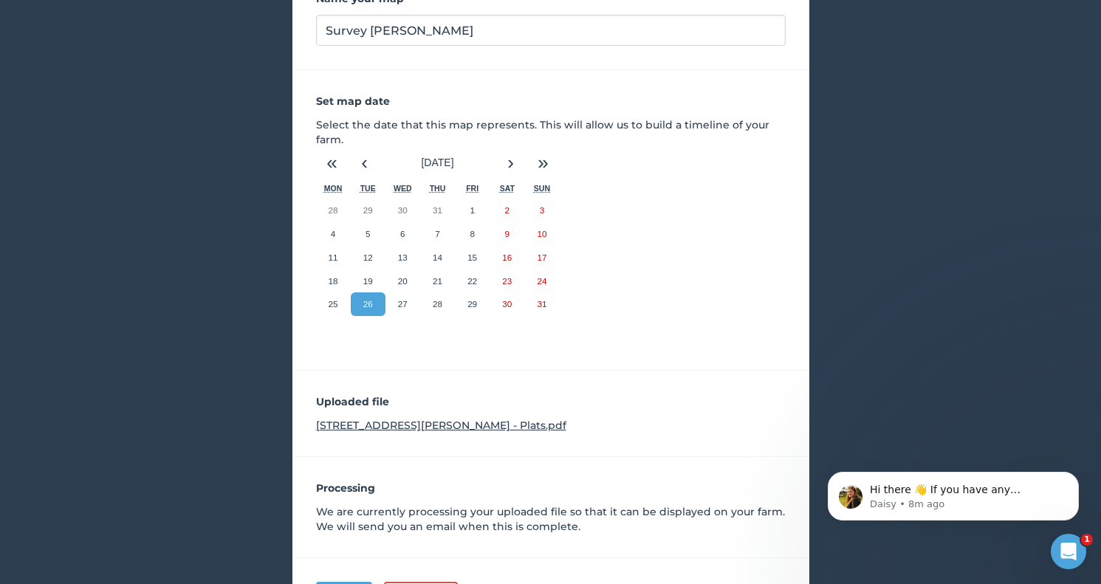
click at [157, 292] on div "< Back to your maps Update a map PROCESSING Name your map Survey Platt Set map …" at bounding box center [550, 260] width 1101 height 751
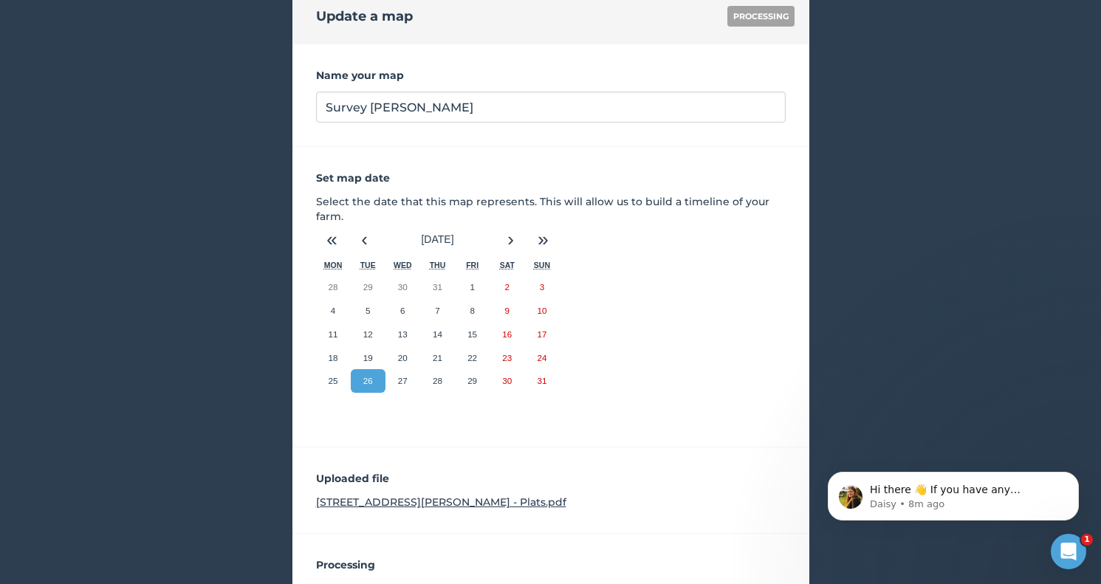
scroll to position [36, 0]
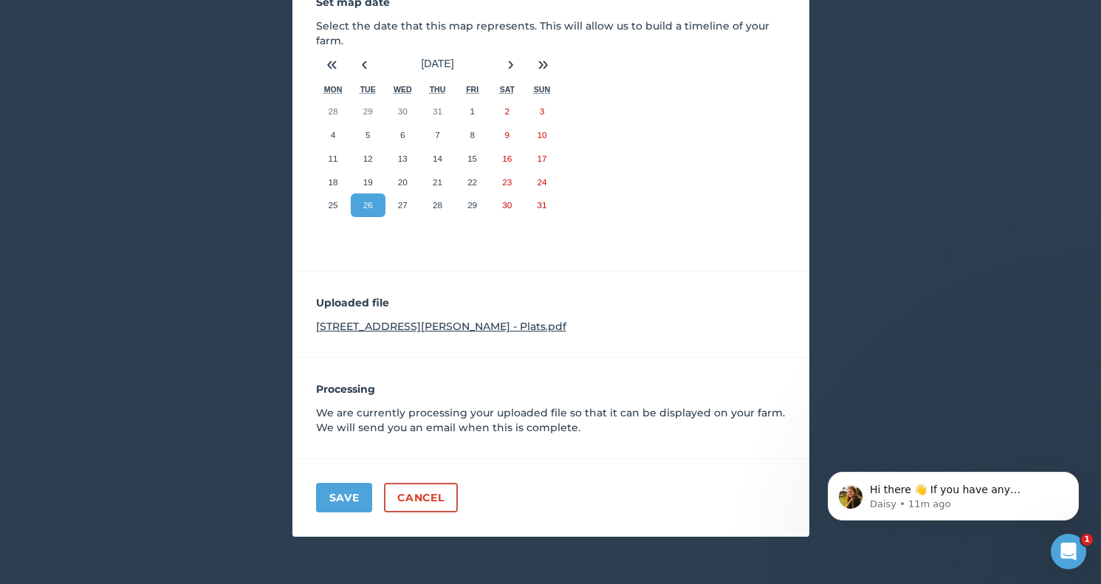
click at [350, 506] on button "Save" at bounding box center [344, 498] width 57 height 30
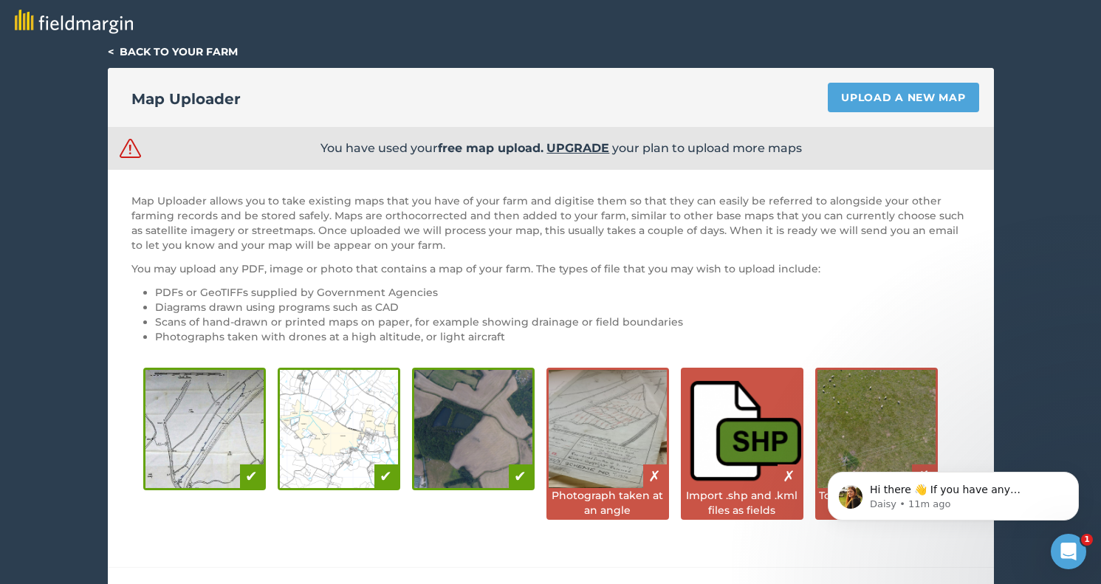
click at [105, 52] on div "< Back to your farm Map Uploader Upload a new map You have used your free map u…" at bounding box center [550, 370] width 1101 height 652
click at [109, 53] on link "< Back to your farm" at bounding box center [173, 51] width 130 height 13
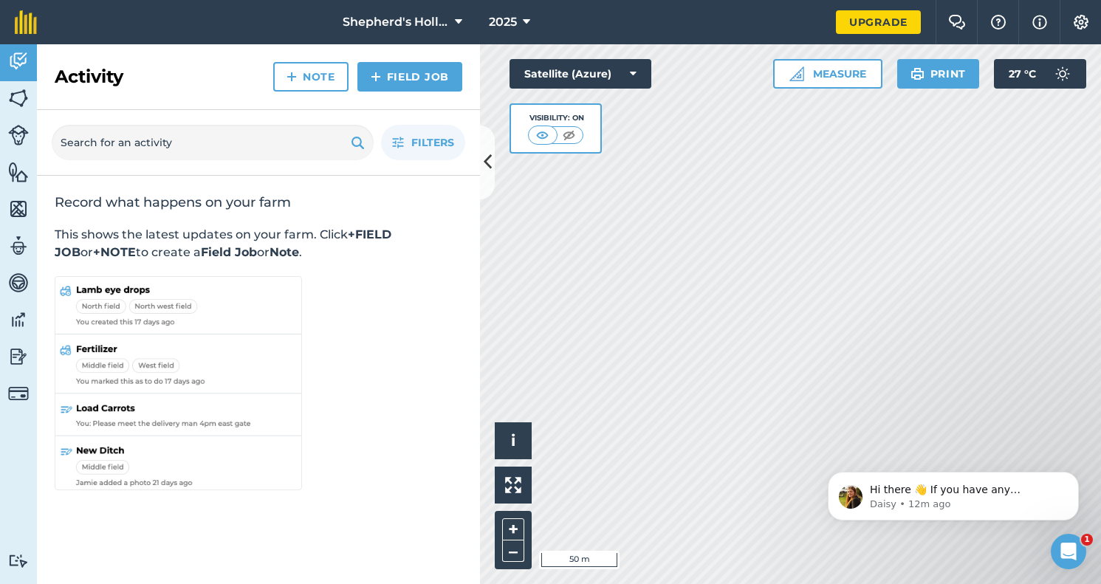
click at [560, 134] on img at bounding box center [569, 135] width 18 height 15
click at [551, 134] on img at bounding box center [543, 135] width 18 height 15
click at [16, 94] on img at bounding box center [18, 98] width 21 height 22
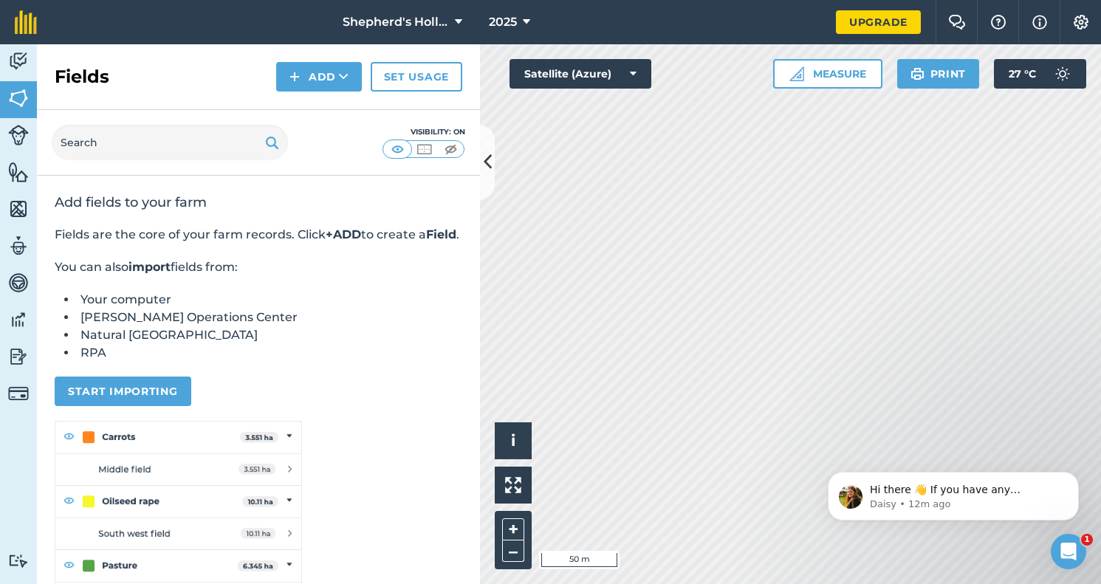
click at [16, 127] on img at bounding box center [18, 135] width 21 height 21
